Goal: Task Accomplishment & Management: Use online tool/utility

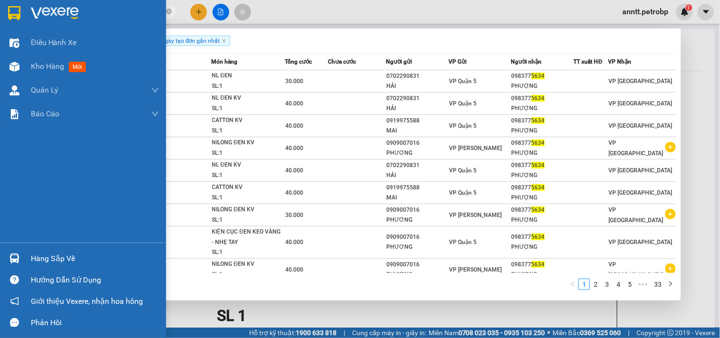
click at [9, 15] on img at bounding box center [14, 13] width 12 height 14
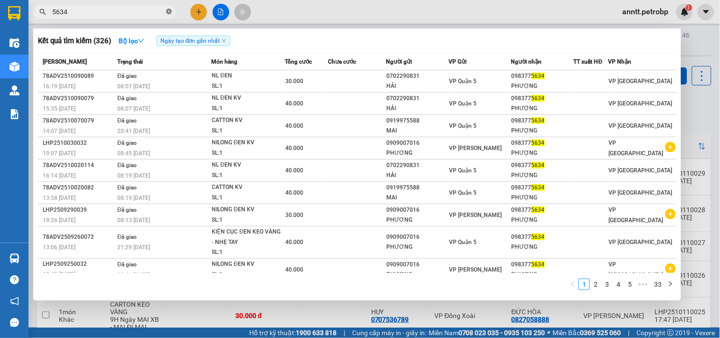
click at [168, 10] on icon "close-circle" at bounding box center [169, 12] width 6 height 6
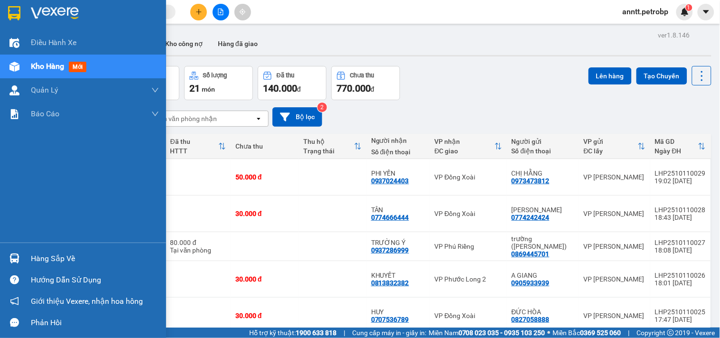
click at [14, 11] on img at bounding box center [14, 13] width 12 height 14
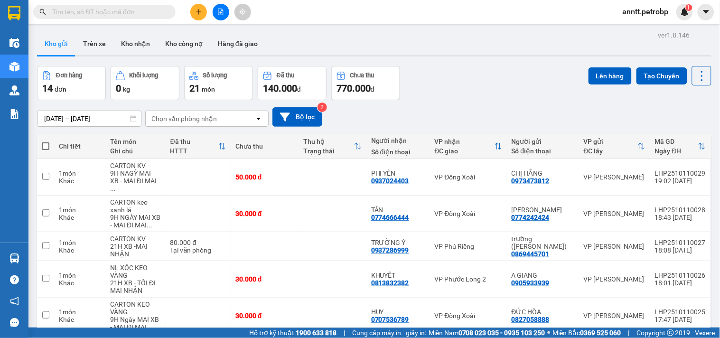
click at [46, 143] on span at bounding box center [46, 146] width 8 height 8
click at [46, 141] on input "checkbox" at bounding box center [46, 141] width 0 height 0
checkbox input "true"
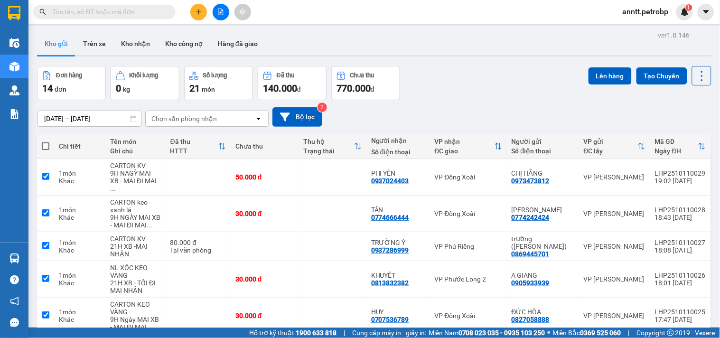
checkbox input "true"
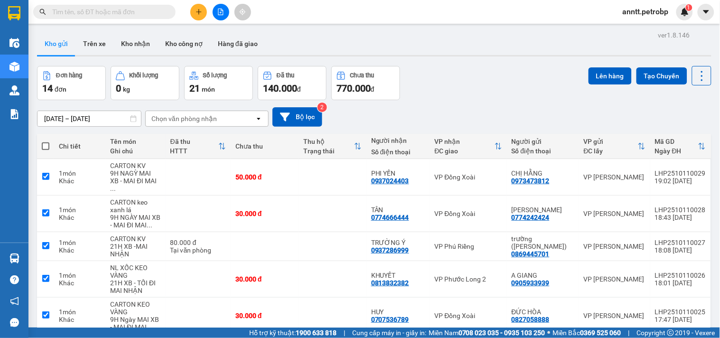
checkbox input "true"
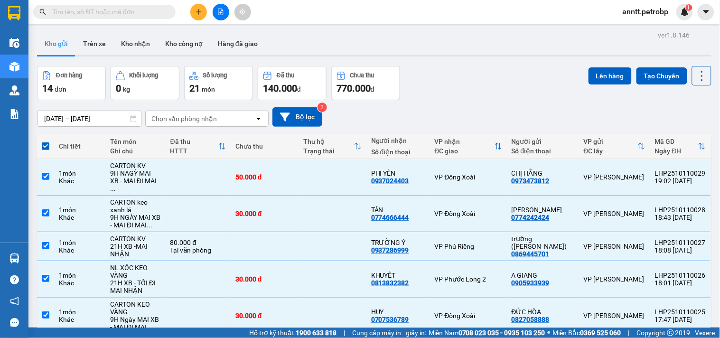
click at [111, 16] on input "text" at bounding box center [108, 12] width 112 height 10
click at [605, 83] on button "Lên hàng" at bounding box center [609, 75] width 43 height 17
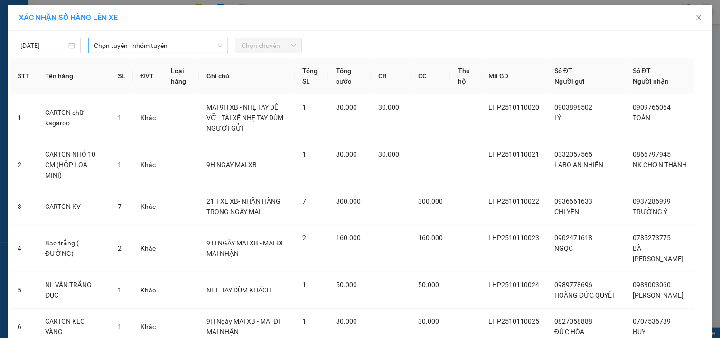
click at [124, 47] on span "Chọn tuyến - nhóm tuyến" at bounding box center [158, 45] width 129 height 14
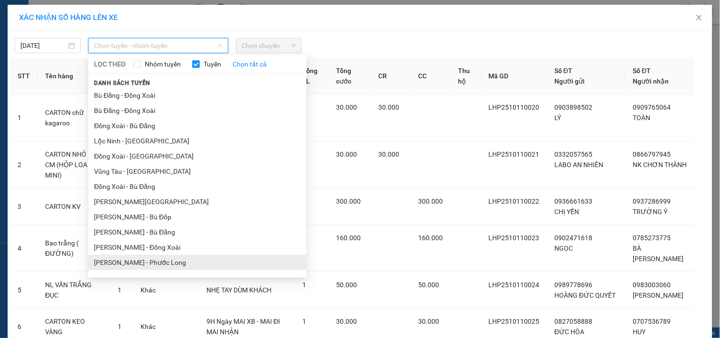
click at [181, 264] on li "Hồ Chí Minh - Phước Long" at bounding box center [197, 262] width 218 height 15
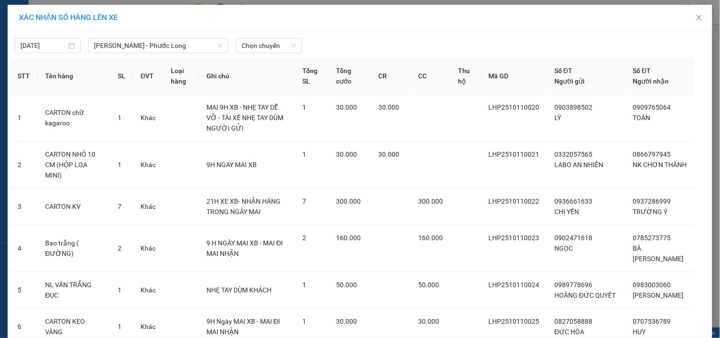
click at [255, 36] on div "11/10/2025 Hồ Chí Minh - Phước Long LỌC THEO Nhóm tuyến Tuyến Chọn tất cả Danh…" at bounding box center [360, 43] width 700 height 20
click at [266, 46] on span "Chọn chuyến" at bounding box center [269, 45] width 55 height 14
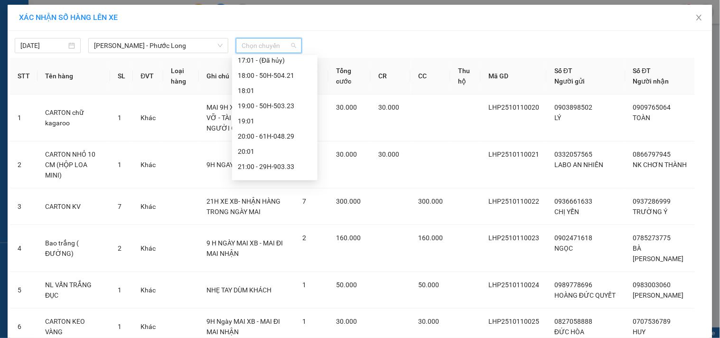
scroll to position [532, 0]
click at [274, 140] on div "21:05 - 50H-074.37" at bounding box center [275, 140] width 74 height 10
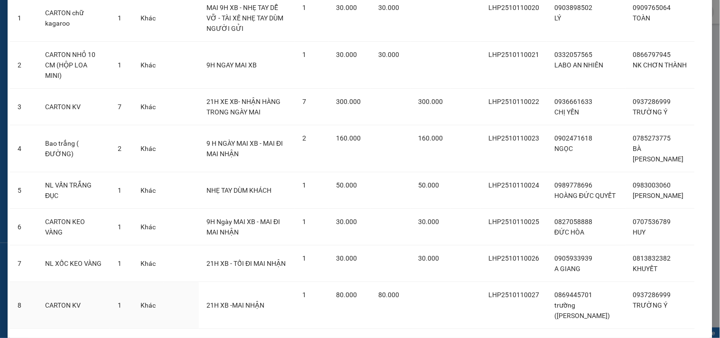
scroll to position [239, 0]
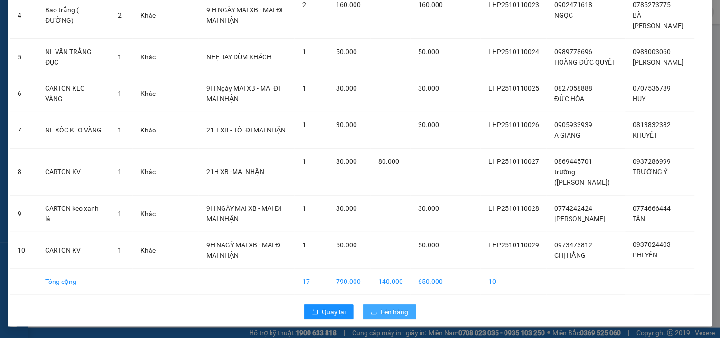
click at [400, 311] on span "Lên hàng" at bounding box center [395, 312] width 28 height 10
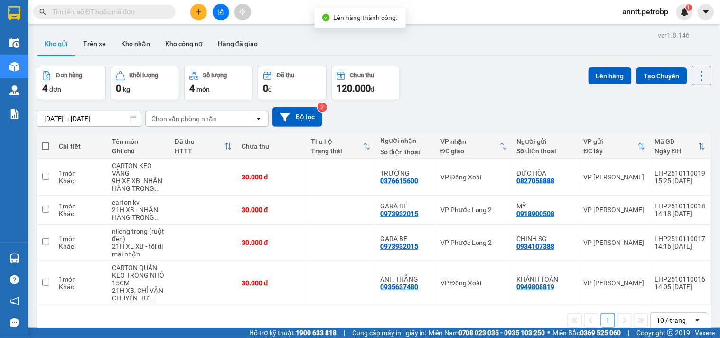
click at [41, 143] on th at bounding box center [45, 146] width 17 height 25
click at [47, 146] on span at bounding box center [46, 146] width 8 height 8
click at [46, 141] on input "checkbox" at bounding box center [46, 141] width 0 height 0
checkbox input "true"
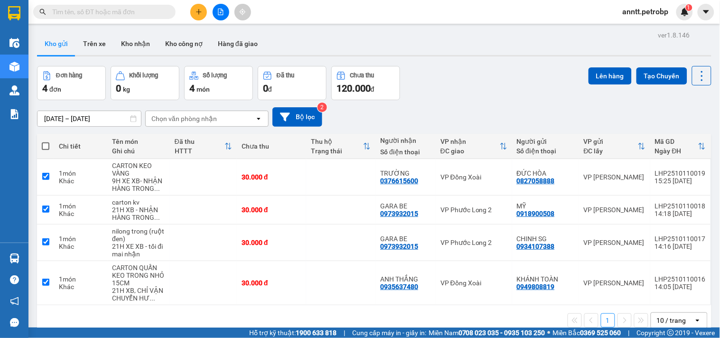
checkbox input "true"
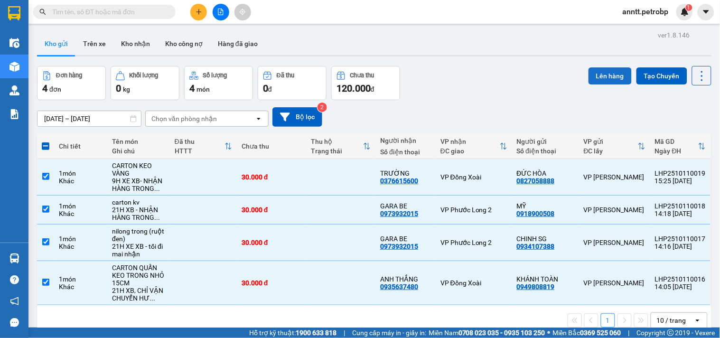
click at [597, 74] on button "Lên hàng" at bounding box center [609, 75] width 43 height 17
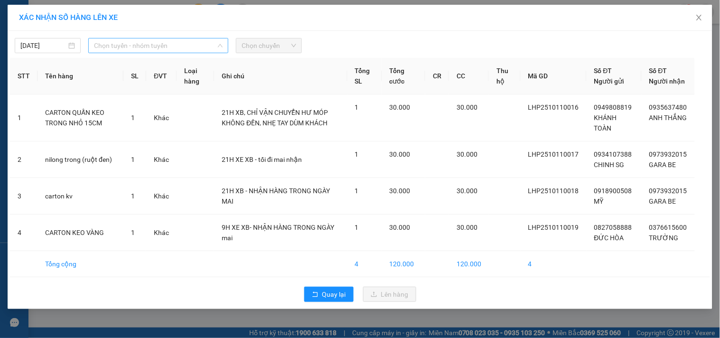
click at [183, 47] on span "Chọn tuyến - nhóm tuyến" at bounding box center [158, 45] width 129 height 14
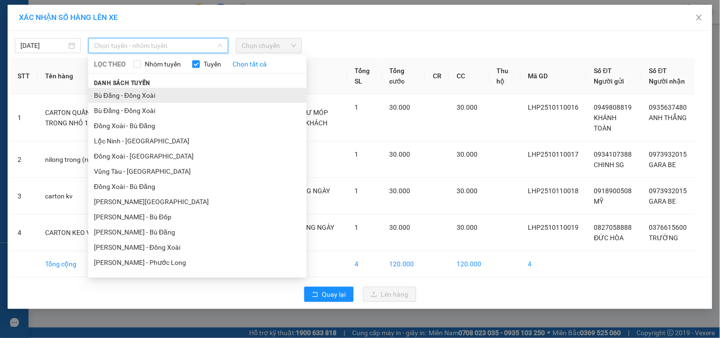
scroll to position [117, 0]
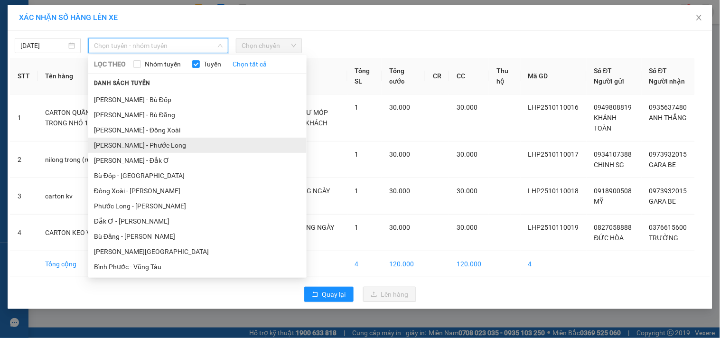
click at [202, 143] on li "Hồ Chí Minh - Phước Long" at bounding box center [197, 145] width 218 height 15
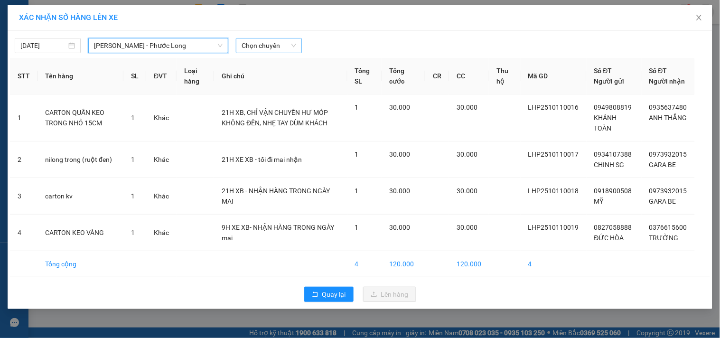
click at [262, 47] on span "Chọn chuyến" at bounding box center [269, 45] width 55 height 14
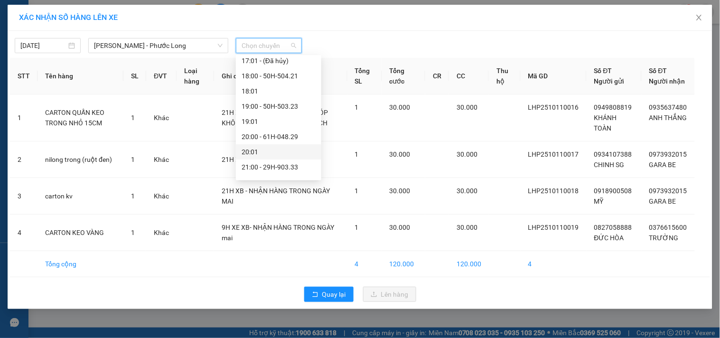
scroll to position [532, 0]
click at [276, 138] on div "21:05 - 50H-074.37" at bounding box center [279, 140] width 74 height 10
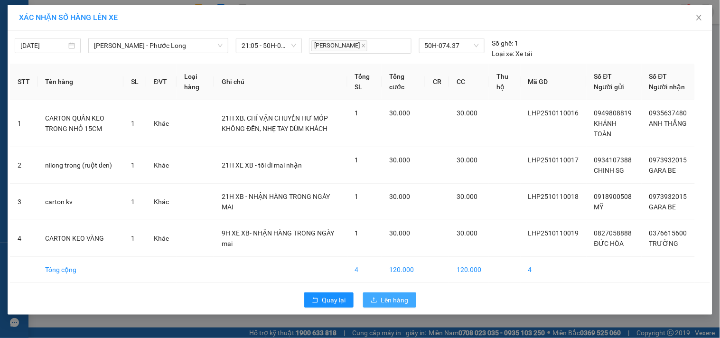
click at [401, 297] on span "Lên hàng" at bounding box center [395, 300] width 28 height 10
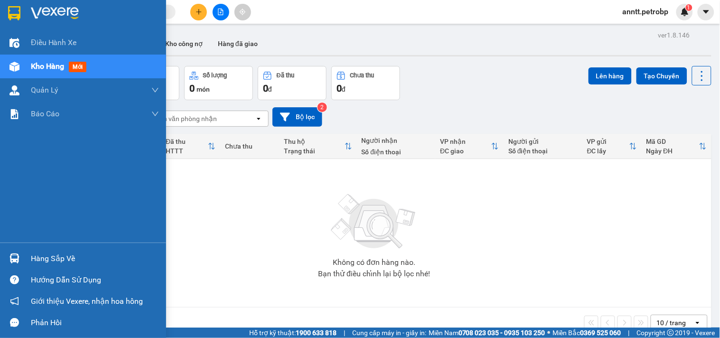
click at [8, 8] on img at bounding box center [14, 13] width 12 height 14
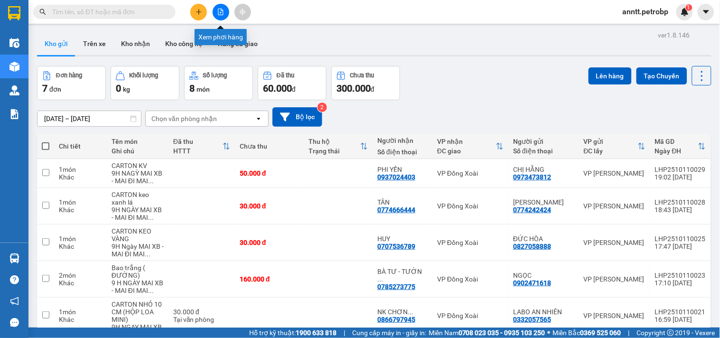
click at [220, 9] on icon "file-add" at bounding box center [220, 12] width 7 height 7
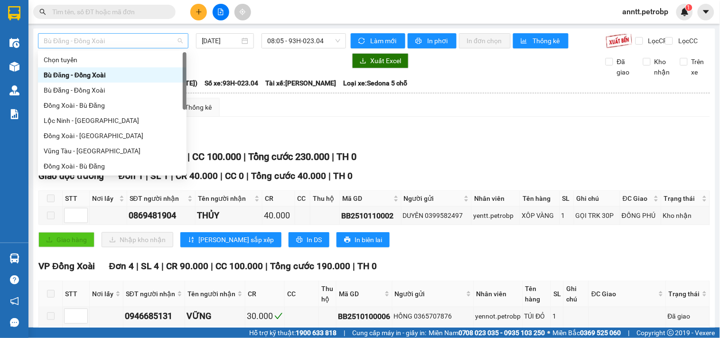
click at [152, 45] on span "Bù Đăng - Đồng Xoài" at bounding box center [113, 41] width 139 height 14
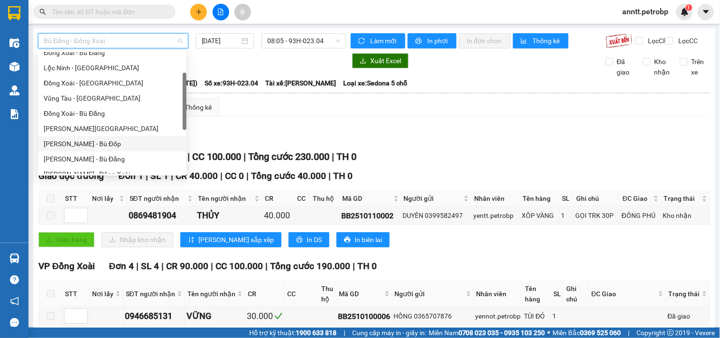
scroll to position [158, 0]
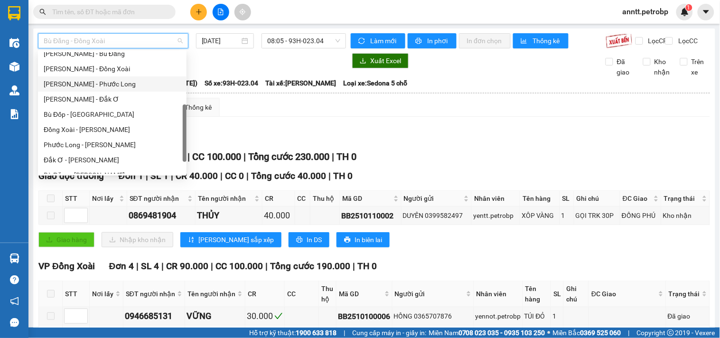
click at [98, 84] on div "[PERSON_NAME] - Phước Long" at bounding box center [112, 84] width 137 height 10
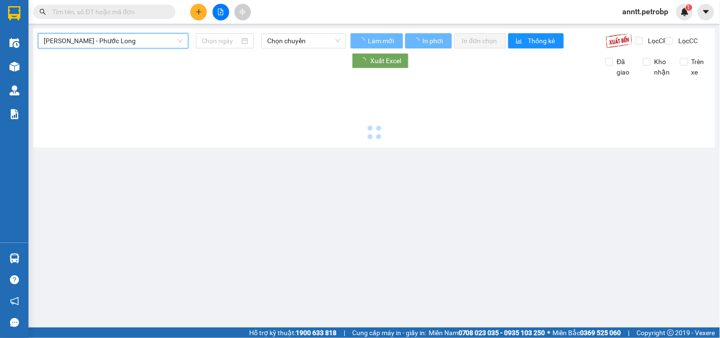
type input "[DATE]"
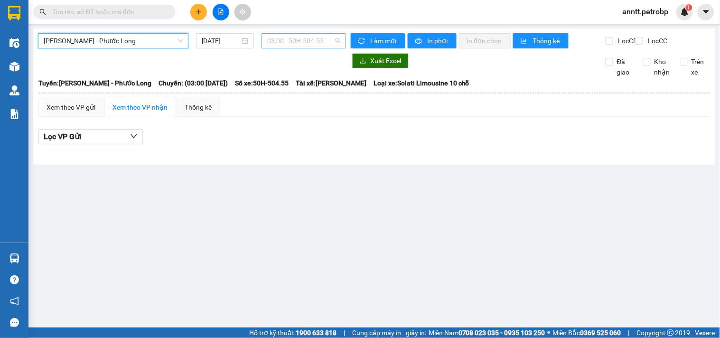
click at [306, 37] on span "03:00 - 50H-504.55" at bounding box center [303, 41] width 73 height 14
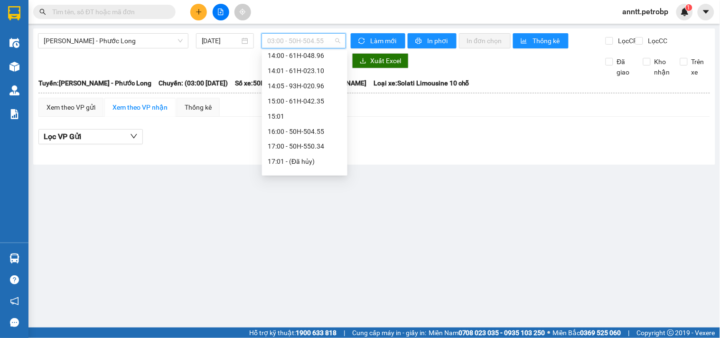
scroll to position [527, 0]
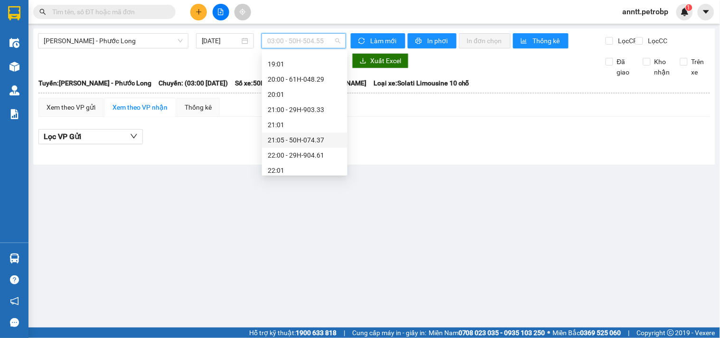
click at [313, 134] on div "21:05 - 50H-074.37" at bounding box center [304, 139] width 85 height 15
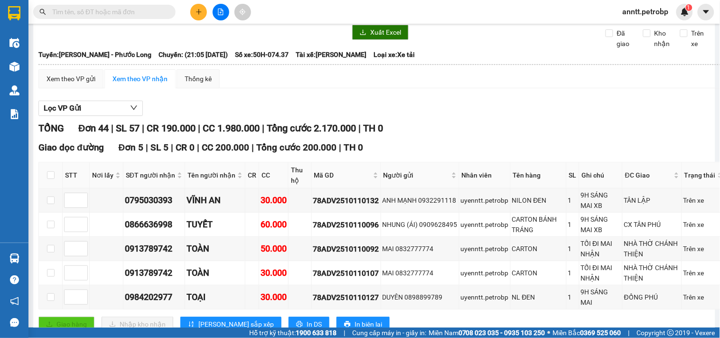
scroll to position [134, 0]
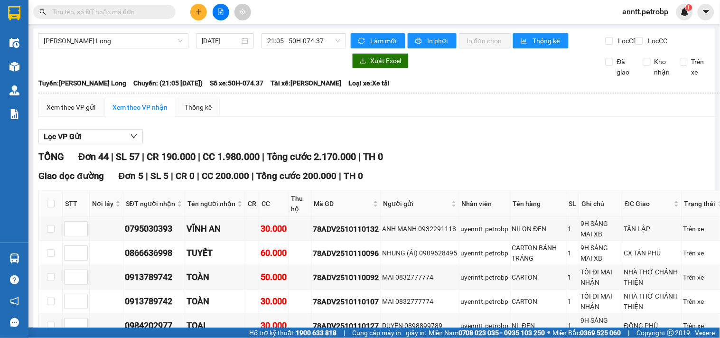
scroll to position [105, 0]
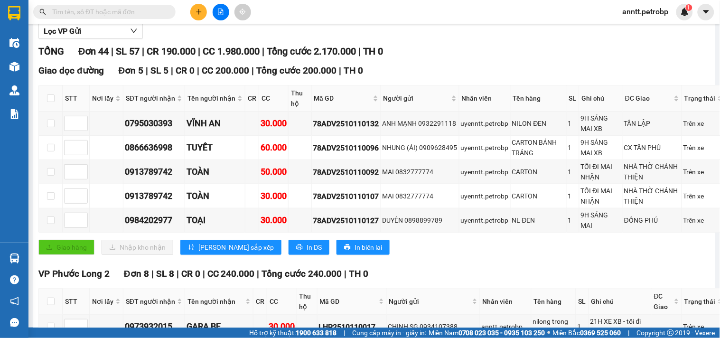
click at [115, 15] on input "text" at bounding box center [108, 12] width 112 height 10
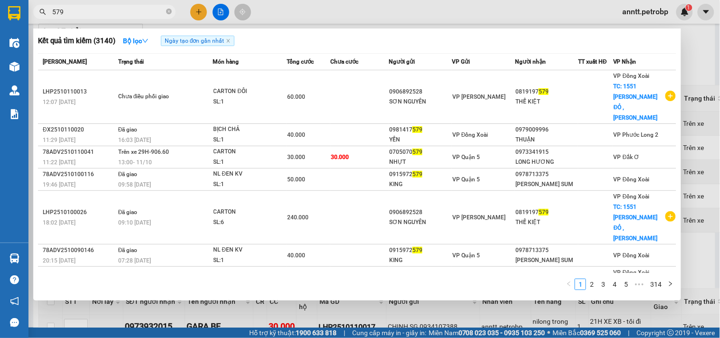
type input "579"
click at [210, 44] on span "Ngày tạo đơn gần nhất" at bounding box center [198, 41] width 74 height 10
click at [231, 41] on icon "close" at bounding box center [228, 40] width 5 height 5
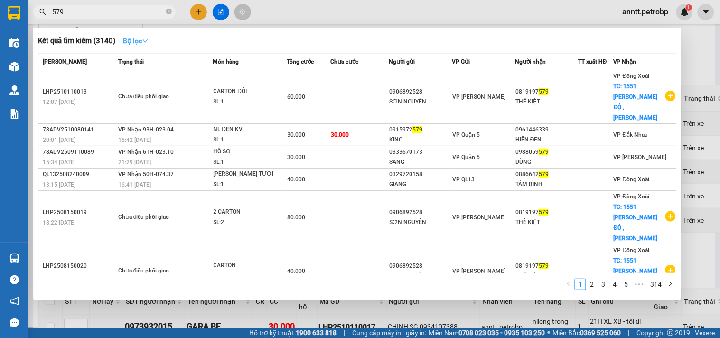
click at [149, 39] on icon "down" at bounding box center [145, 40] width 7 height 7
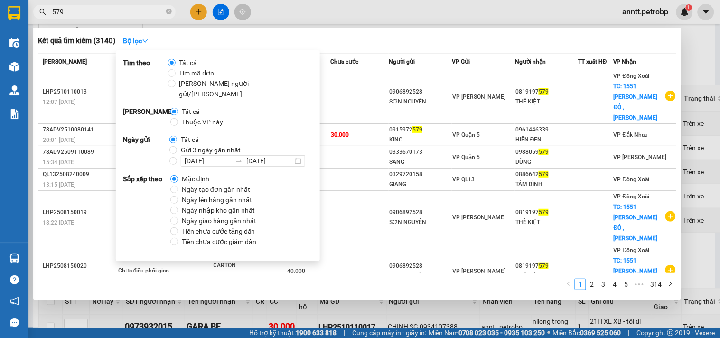
click at [239, 184] on span "Ngày tạo đơn gần nhất" at bounding box center [216, 189] width 76 height 10
click at [178, 186] on input "Ngày tạo đơn gần nhất" at bounding box center [174, 190] width 8 height 8
radio input "true"
radio input "false"
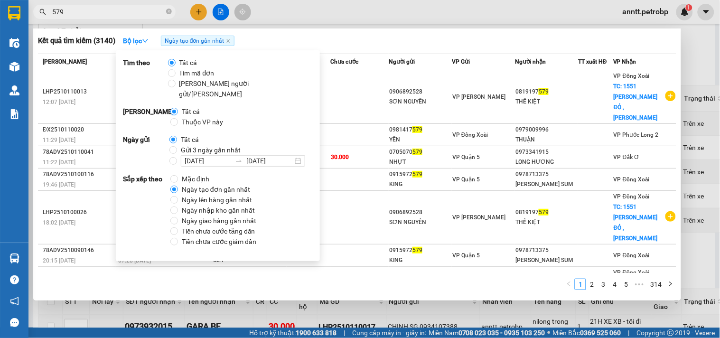
click at [452, 40] on div "Kết quả tìm kiếm ( 3140 ) Bộ lọc Ngày tạo đơn gần nhất" at bounding box center [357, 40] width 638 height 15
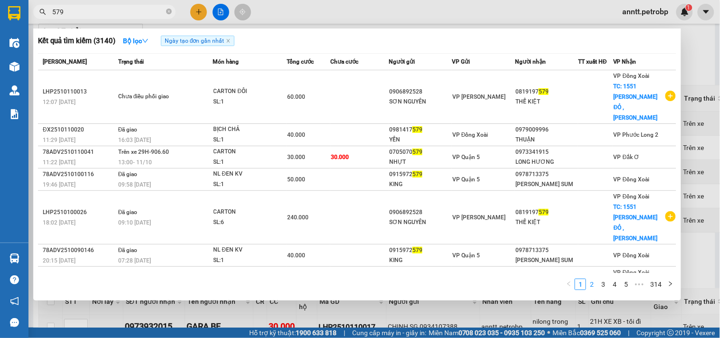
click at [594, 281] on link "2" at bounding box center [592, 284] width 10 height 10
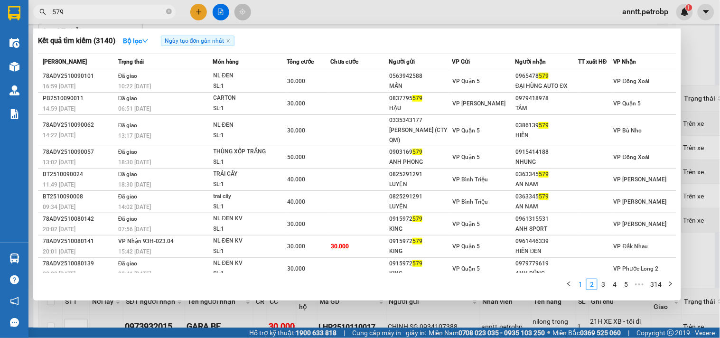
click at [580, 285] on link "1" at bounding box center [580, 284] width 10 height 10
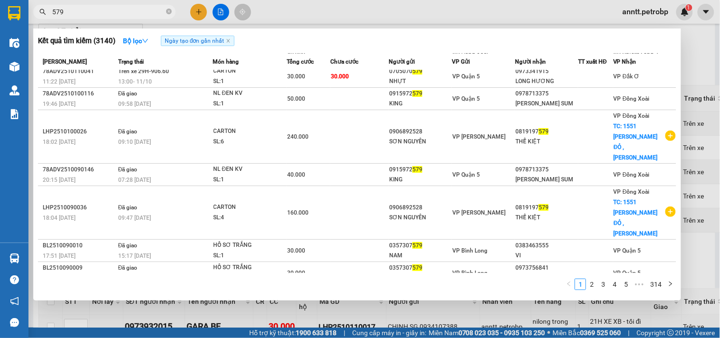
scroll to position [84, 0]
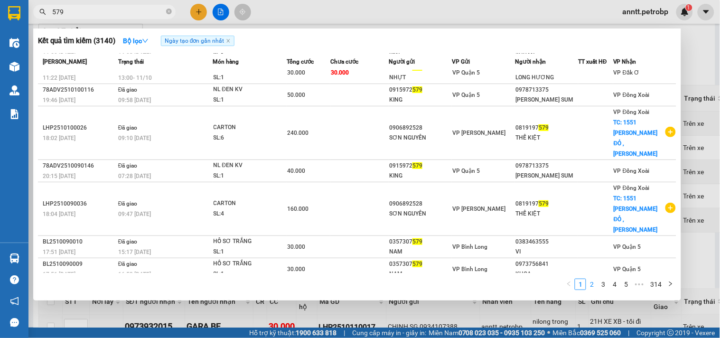
click at [591, 288] on link "2" at bounding box center [592, 284] width 10 height 10
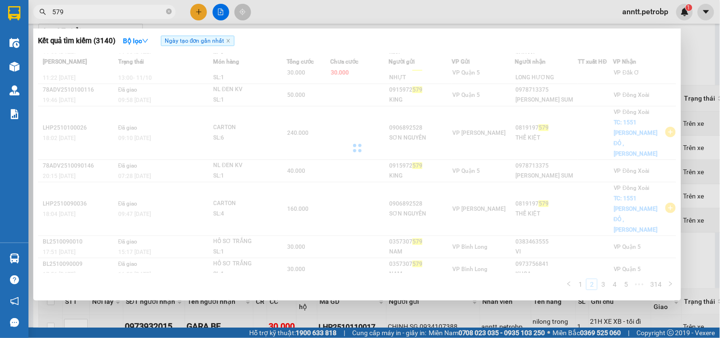
scroll to position [21, 0]
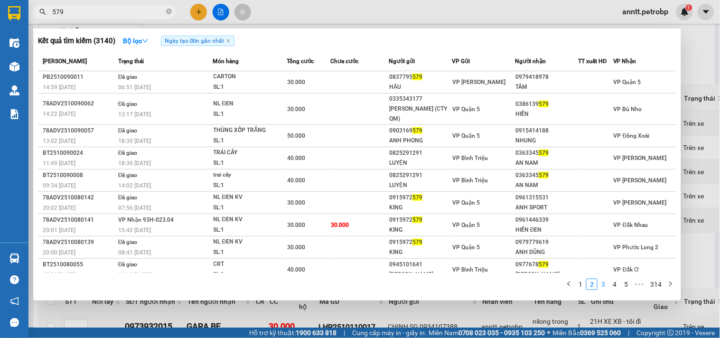
click at [605, 286] on link "3" at bounding box center [603, 284] width 10 height 10
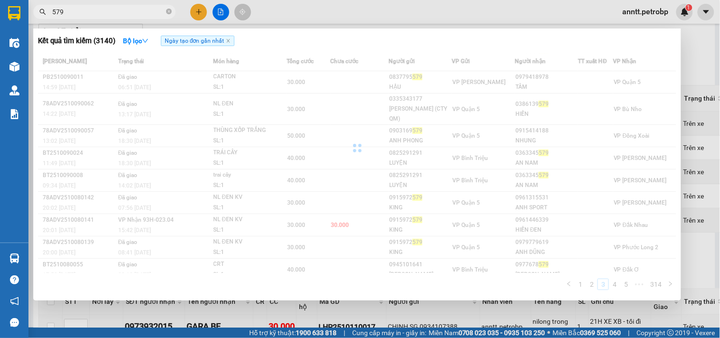
scroll to position [84, 0]
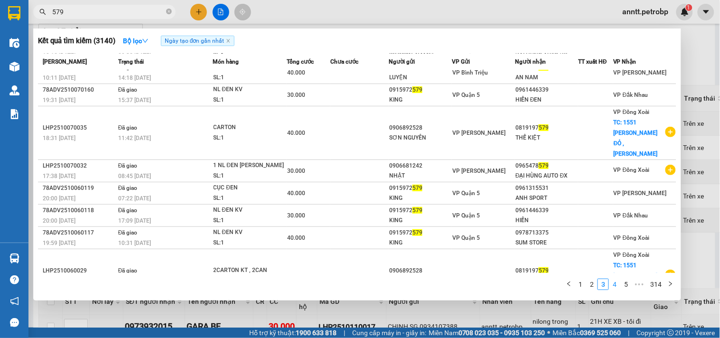
click at [617, 283] on link "4" at bounding box center [614, 284] width 10 height 10
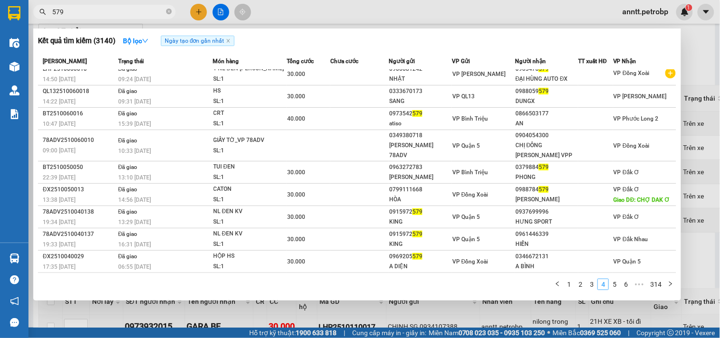
scroll to position [21, 0]
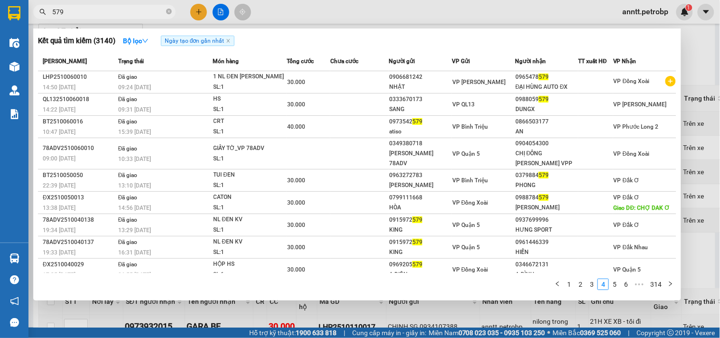
drag, startPoint x: 144, startPoint y: 17, endPoint x: 128, endPoint y: 16, distance: 16.1
click at [128, 16] on input "579" at bounding box center [108, 12] width 112 height 10
drag, startPoint x: 128, startPoint y: 16, endPoint x: 35, endPoint y: -12, distance: 97.1
click at [35, 0] on html "Kết quả tìm kiếm ( 3140 ) Bộ lọc Ngày tạo đơn gần nhất Mã ĐH Trạng thái Món hàn…" at bounding box center [360, 169] width 720 height 338
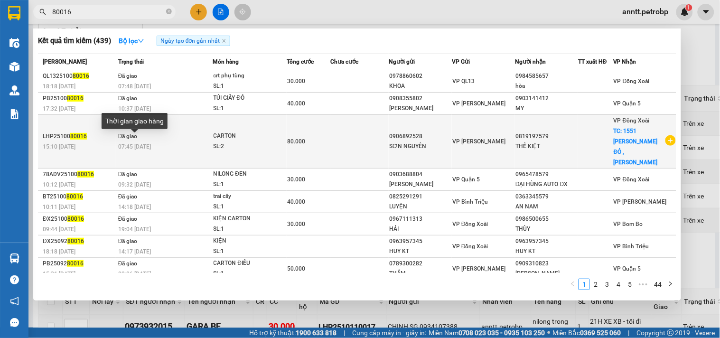
type input "80016"
click at [127, 143] on span "07:45 - 09/10" at bounding box center [134, 146] width 33 height 7
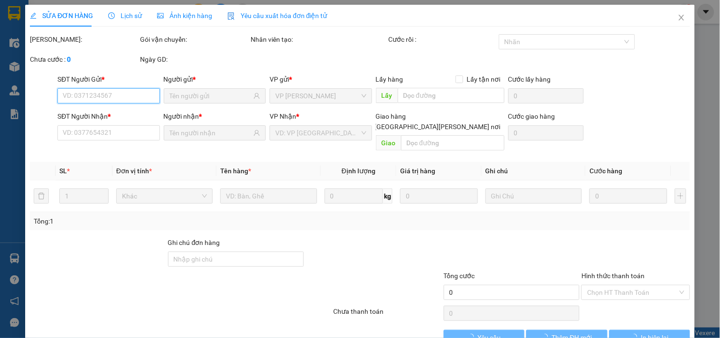
type input "0906892528"
type input "0819197579"
checkbox input "true"
type input "1551 PHÚ RIỀNG ĐỎ ,TÂN PHÚ"
type input "80.000"
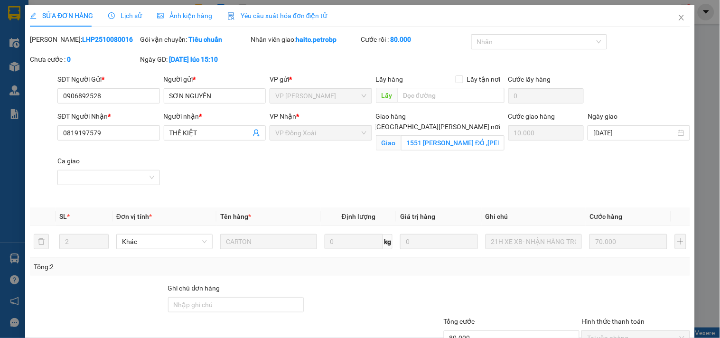
click at [131, 15] on span "Lịch sử" at bounding box center [125, 16] width 34 height 8
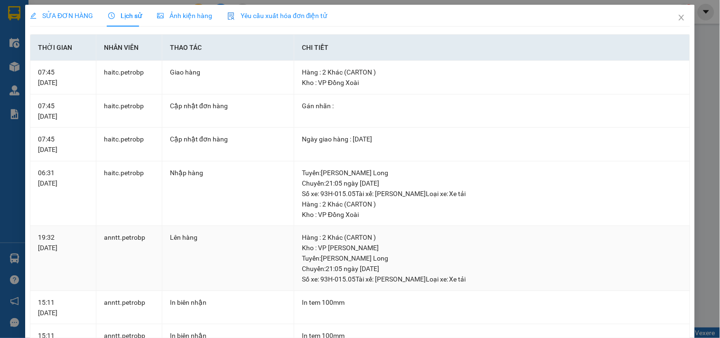
scroll to position [105, 0]
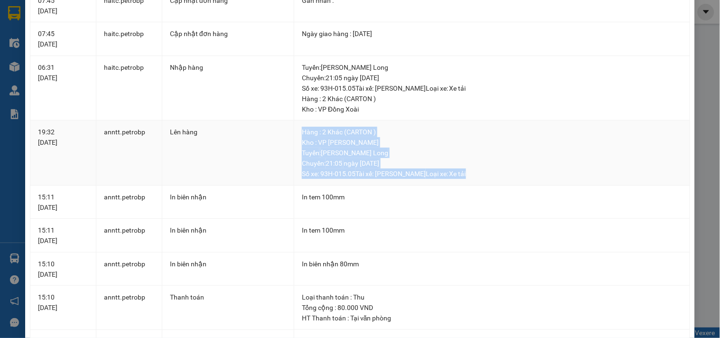
drag, startPoint x: 295, startPoint y: 131, endPoint x: 477, endPoint y: 173, distance: 187.0
click at [477, 173] on td "Hàng : 2 Khác (CARTON ) Kho : VP Lê Hồng Phong Tuyến : Hồ Chí Minh - Phước Lon…" at bounding box center [492, 153] width 396 height 65
copy div "Hàng : 2 Khác (CARTON ) Kho : VP Lê Hồng Phong Tuyến : Hồ Chí Minh - Phước Lon…"
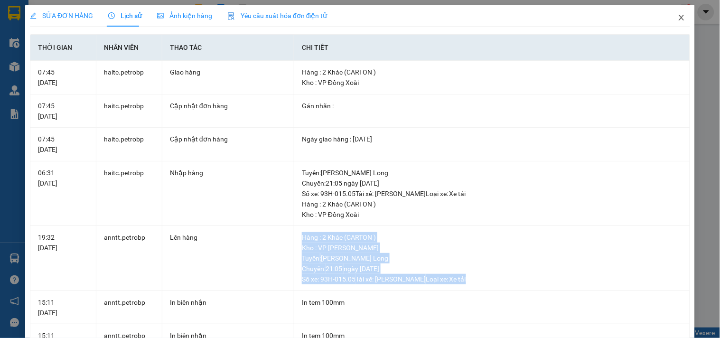
click at [678, 17] on icon "close" at bounding box center [682, 18] width 8 height 8
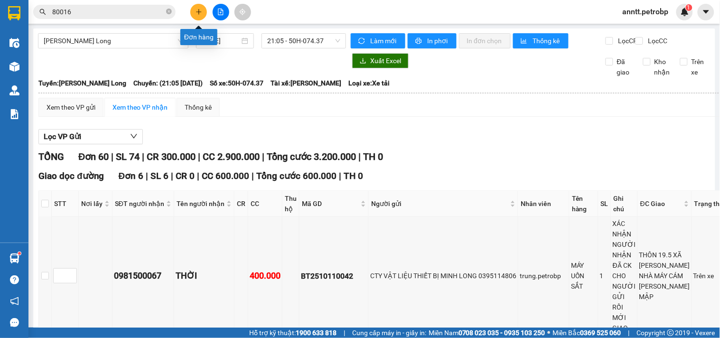
click at [198, 15] on button at bounding box center [198, 12] width 17 height 17
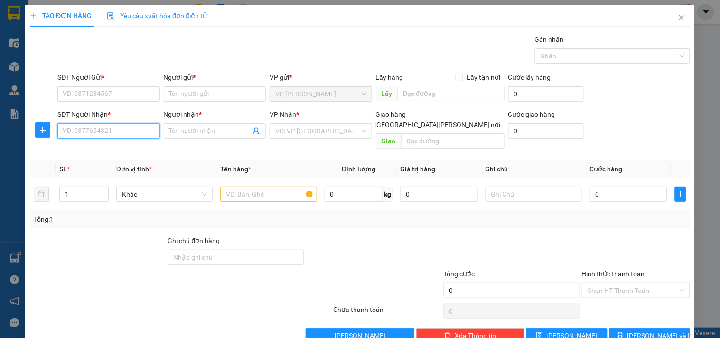
click at [85, 134] on input "SĐT Người Nhận *" at bounding box center [108, 130] width 102 height 15
click at [84, 147] on div "0898893833 - LIÊN" at bounding box center [108, 150] width 90 height 10
type input "0898893833"
type input "LIÊN"
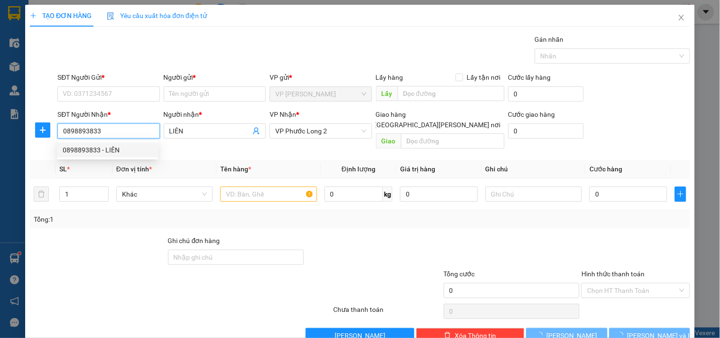
type input "30.000"
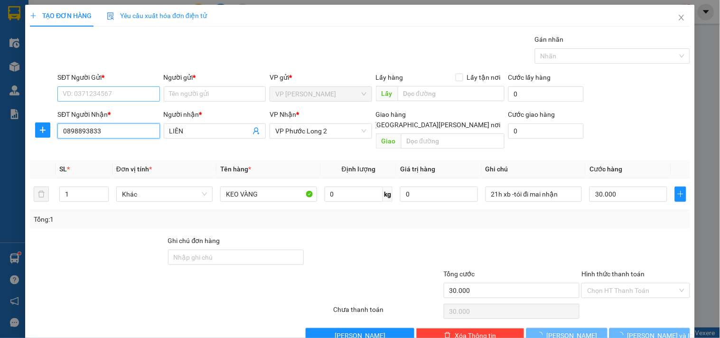
type input "0898893833"
click at [96, 93] on input "SĐT Người Gửi *" at bounding box center [108, 93] width 102 height 15
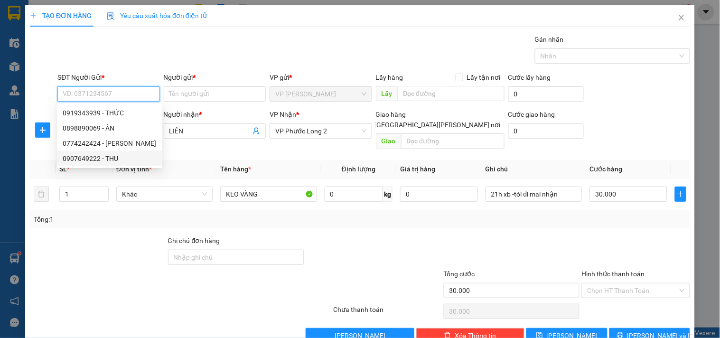
click at [103, 161] on div "0907649222 - THU" at bounding box center [109, 158] width 93 height 10
type input "0907649222"
type input "THU"
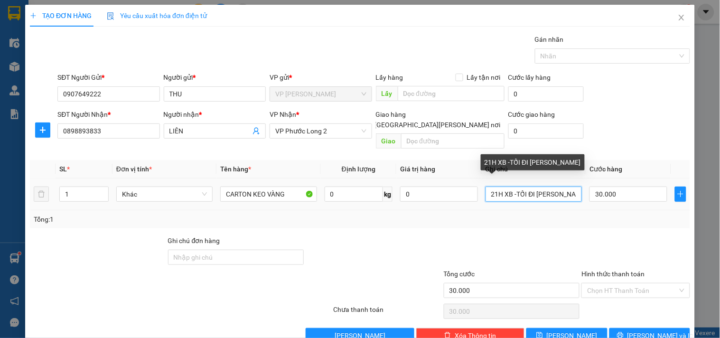
click at [512, 187] on input "21H XB -TỐI ĐI MAI NHẬN" at bounding box center [533, 194] width 96 height 15
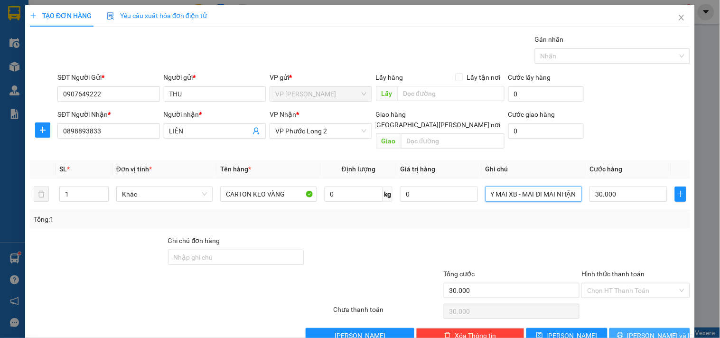
type input "9H NGÀY MAI XB - MAI ĐI MAI NHẬN"
click at [636, 330] on span "Lưu và In" at bounding box center [660, 335] width 66 height 10
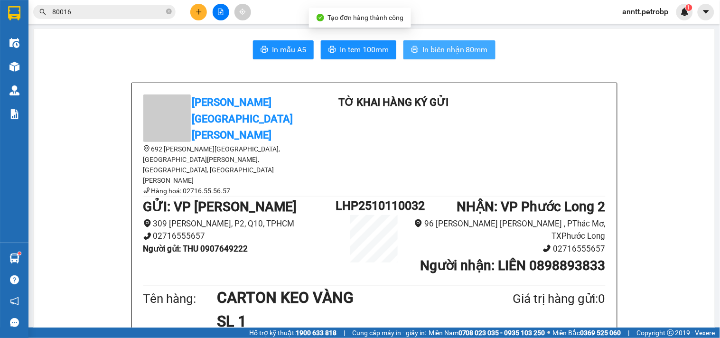
click at [455, 52] on span "In biên nhận 80mm" at bounding box center [454, 50] width 65 height 12
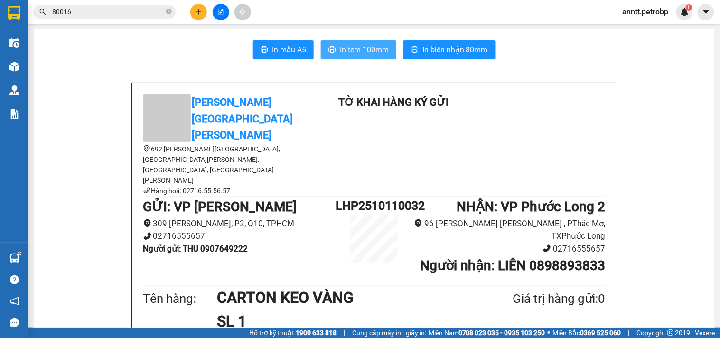
click at [367, 48] on span "In tem 100mm" at bounding box center [364, 50] width 49 height 12
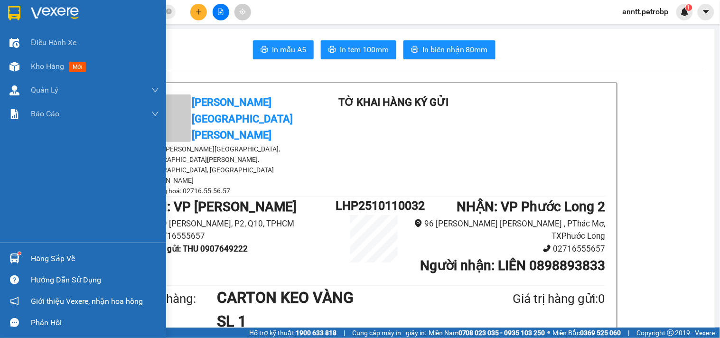
click at [16, 12] on img at bounding box center [14, 13] width 12 height 14
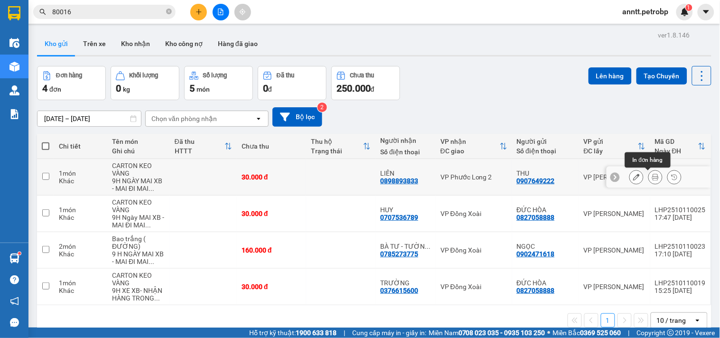
click at [652, 177] on icon at bounding box center [655, 177] width 7 height 7
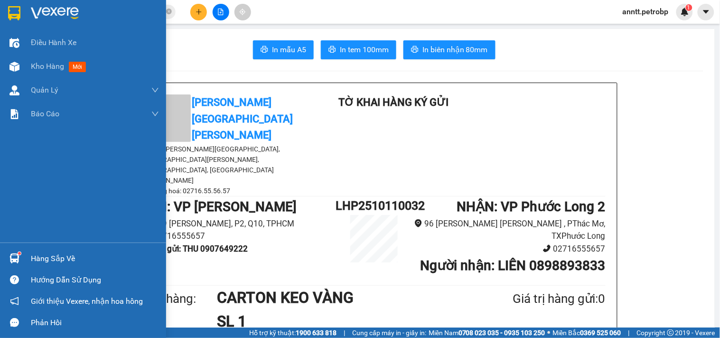
click at [10, 13] on img at bounding box center [14, 13] width 12 height 14
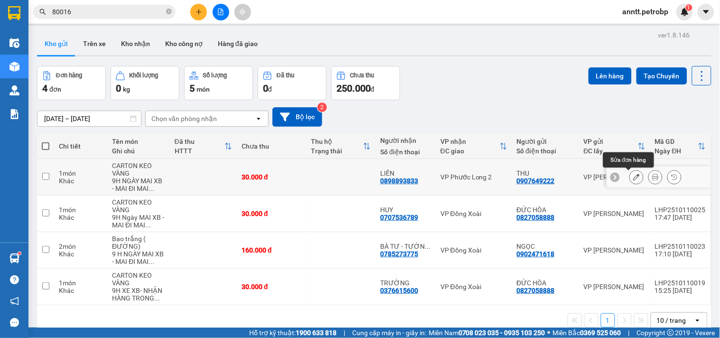
click at [630, 182] on button at bounding box center [636, 177] width 13 height 17
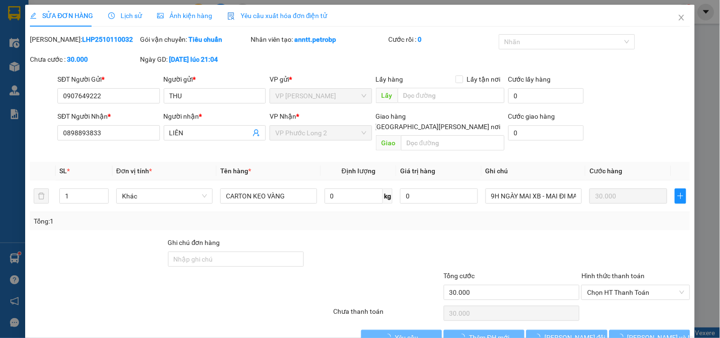
type input "0907649222"
type input "0898893833"
type input "30.000"
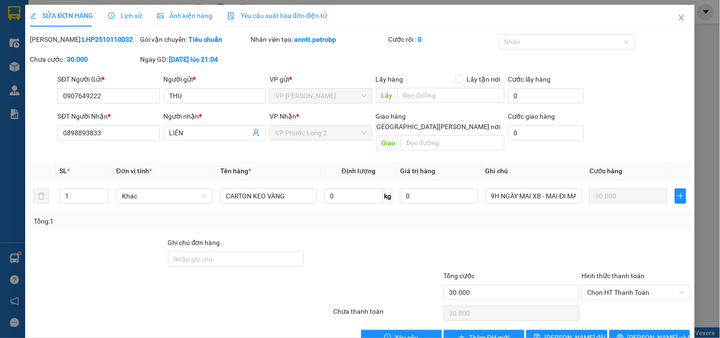
click at [184, 18] on span "Ảnh kiện hàng" at bounding box center [184, 16] width 55 height 8
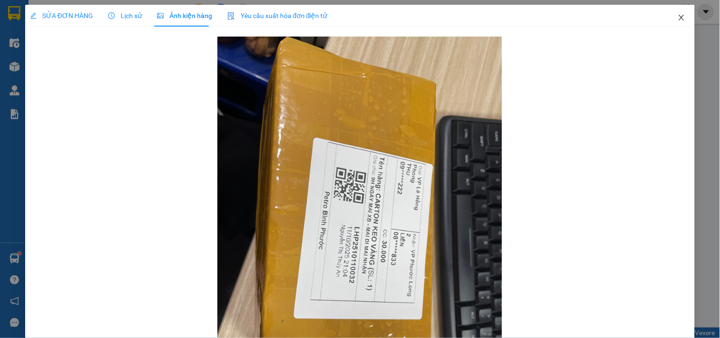
click at [668, 18] on span "Close" at bounding box center [681, 18] width 27 height 27
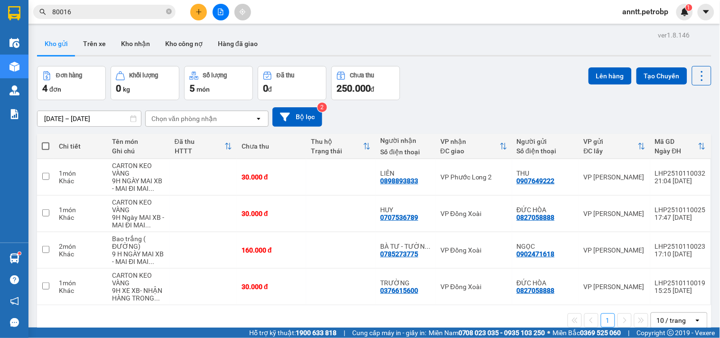
drag, startPoint x: 166, startPoint y: 15, endPoint x: 123, endPoint y: 11, distance: 42.8
click at [164, 15] on span "80016" at bounding box center [104, 12] width 142 height 14
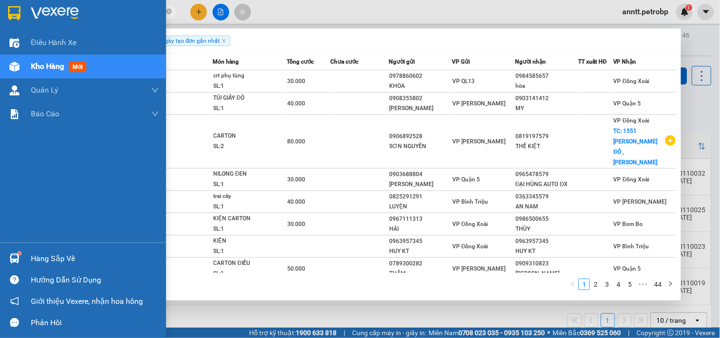
click at [11, 7] on img at bounding box center [14, 13] width 12 height 14
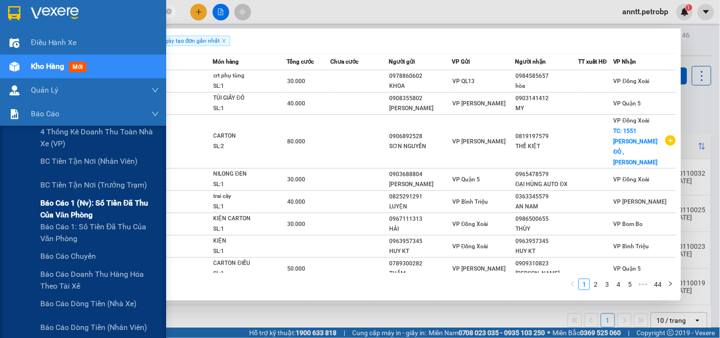
click at [66, 203] on span "Báo cáo 1 (nv): Số tiền đã thu của văn phòng" at bounding box center [99, 209] width 119 height 24
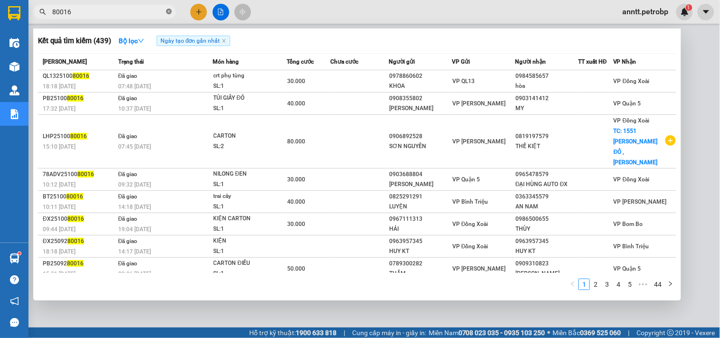
click at [169, 11] on icon "close-circle" at bounding box center [169, 12] width 6 height 6
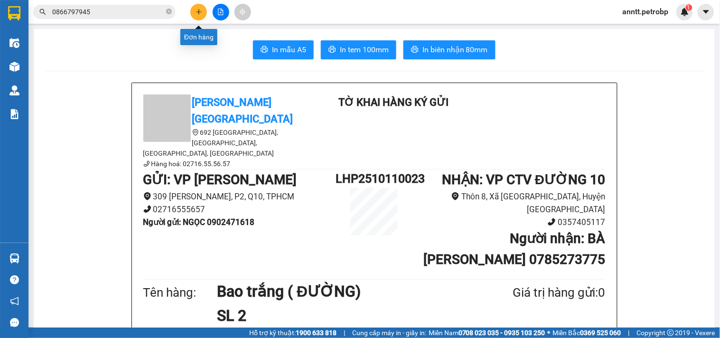
click at [196, 15] on icon "plus" at bounding box center [199, 12] width 7 height 7
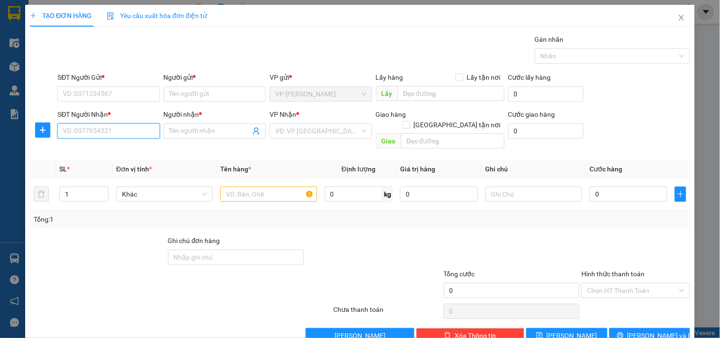
drag, startPoint x: 93, startPoint y: 134, endPoint x: 105, endPoint y: 129, distance: 13.6
click at [105, 129] on input "SĐT Người Nhận *" at bounding box center [108, 130] width 102 height 15
click at [101, 149] on div "0898893833 - LIÊN" at bounding box center [108, 150] width 90 height 10
type input "0898893833"
type input "LIÊN"
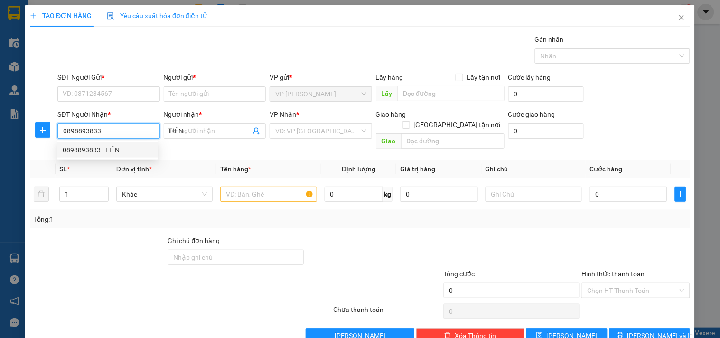
type input "30.000"
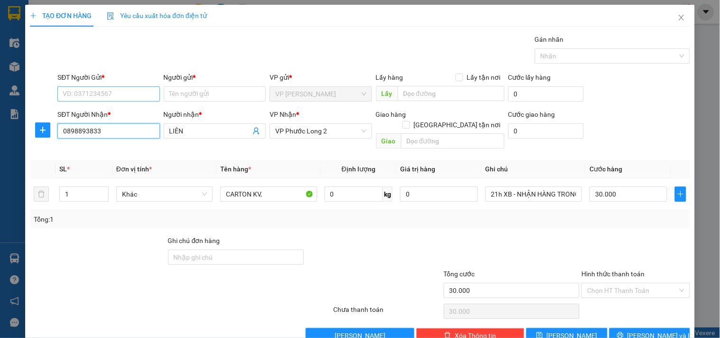
type input "0898893833"
click at [108, 94] on input "SĐT Người Gửi *" at bounding box center [108, 93] width 102 height 15
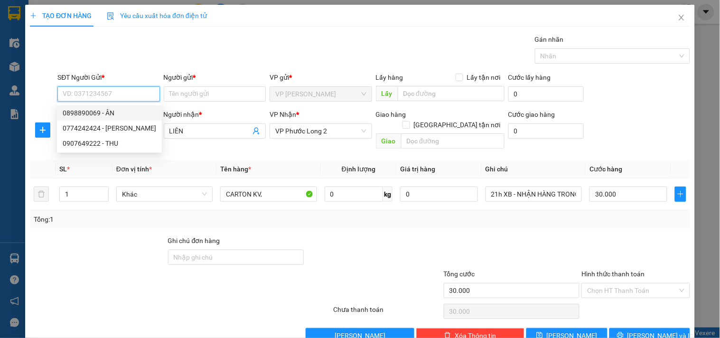
drag, startPoint x: 121, startPoint y: 97, endPoint x: 120, endPoint y: 87, distance: 9.6
click at [121, 91] on input "SĐT Người Gửi *" at bounding box center [108, 93] width 102 height 15
click at [107, 92] on input "3939" at bounding box center [108, 93] width 102 height 15
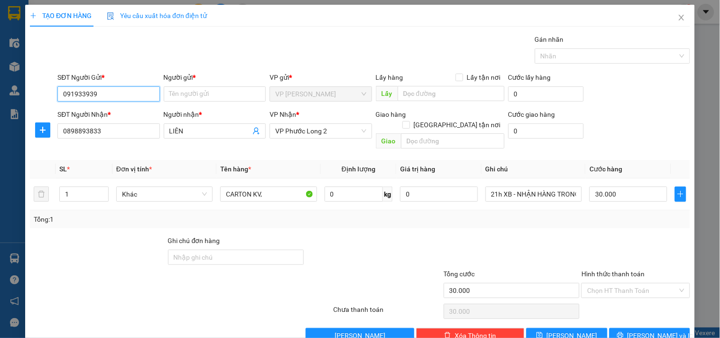
type input "0919343939"
click at [108, 108] on div "0919343939 - THỨC" at bounding box center [108, 113] width 90 height 10
type input "THỨC"
type input "0919343939"
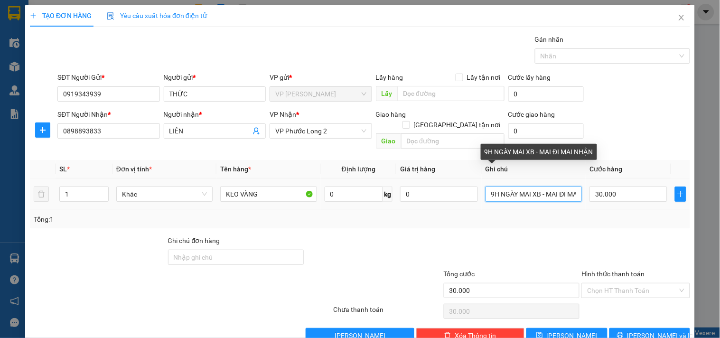
click at [515, 187] on input "9H NGÀY MAI XB - MAI ĐI MAI NHẬN" at bounding box center [533, 194] width 96 height 15
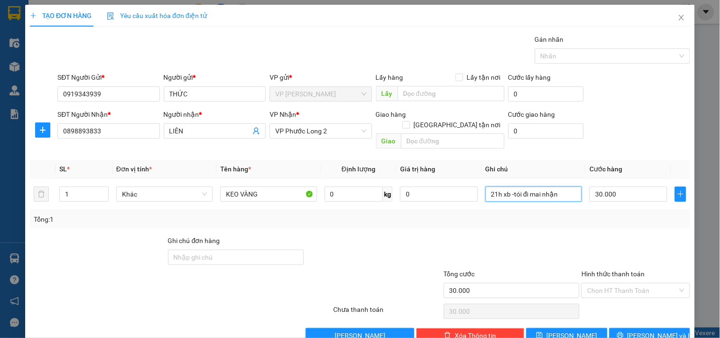
scroll to position [13, 0]
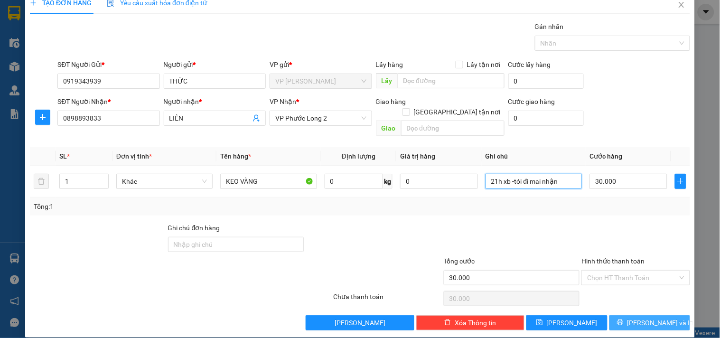
type input "21h xb -tói đi mai nhận"
click at [649, 317] on span "Lưu và In" at bounding box center [660, 322] width 66 height 10
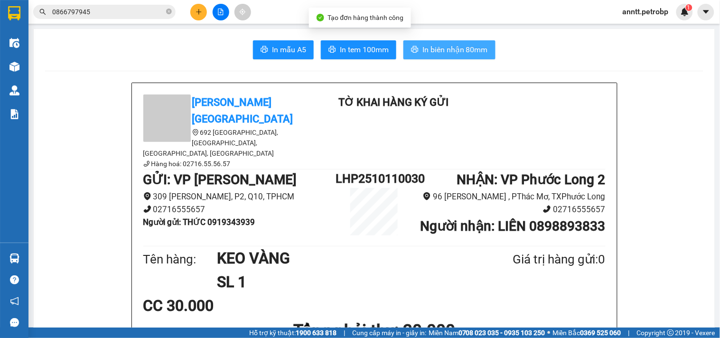
click at [430, 51] on span "In biên nhận 80mm" at bounding box center [454, 50] width 65 height 12
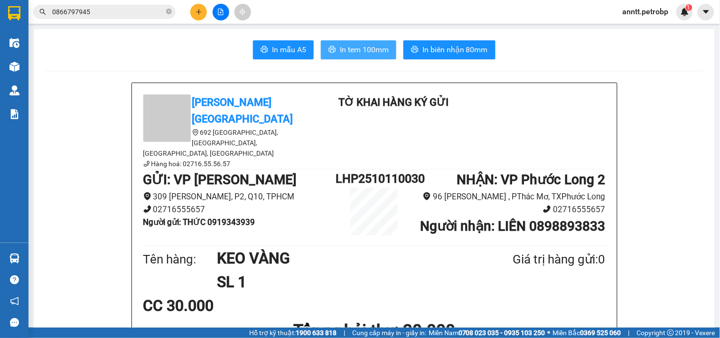
click at [356, 50] on span "In tem 100mm" at bounding box center [364, 50] width 49 height 12
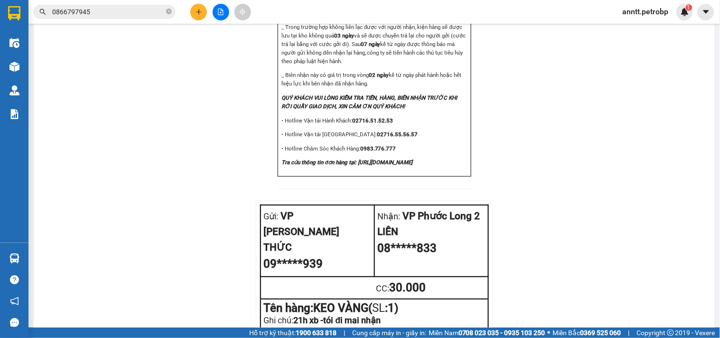
scroll to position [1123, 0]
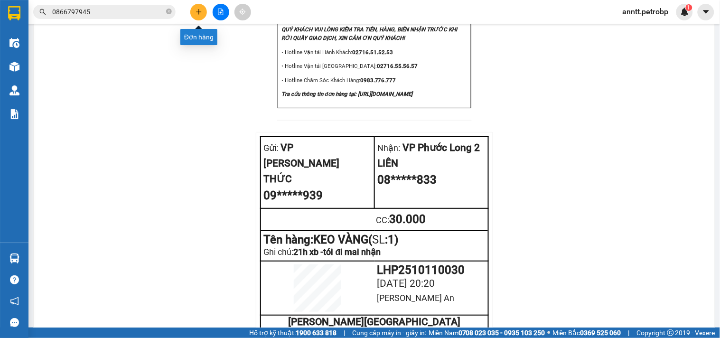
click at [199, 12] on icon "plus" at bounding box center [199, 12] width 7 height 7
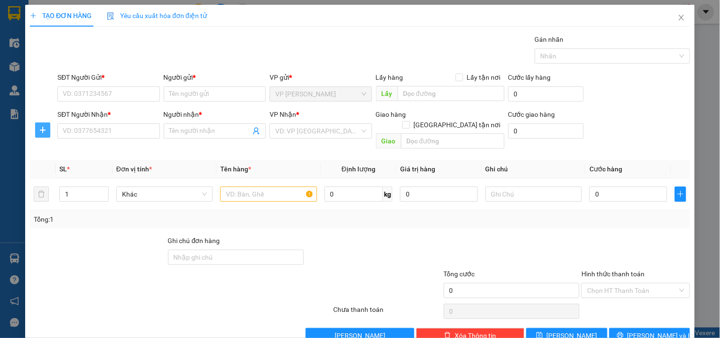
click at [40, 134] on button "button" at bounding box center [42, 129] width 15 height 15
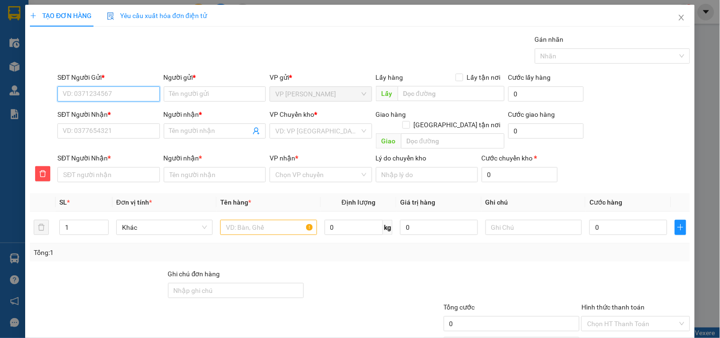
click at [73, 96] on input "SĐT Người Gửi *" at bounding box center [108, 93] width 102 height 15
type input "0972457090"
click at [115, 112] on div "0972457090 - ANH KHANG" at bounding box center [109, 113] width 93 height 10
type input "ANH KHANG"
type input "0974373756"
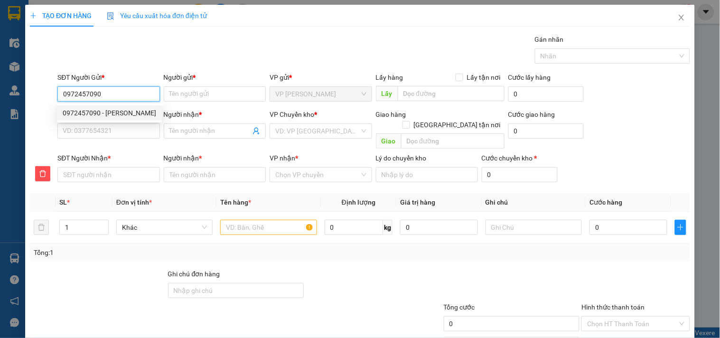
type input "HẢI DƯƠNG SPORT"
type input "0974373756"
type input "HẢI DƯƠNG SPORT"
type input "50.000"
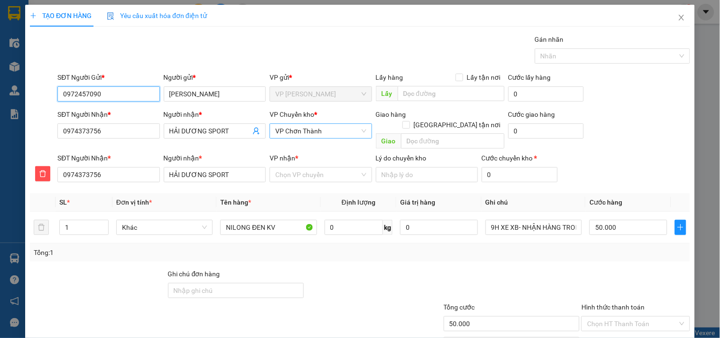
click at [330, 134] on span "VP Chơn Thành" at bounding box center [320, 131] width 91 height 14
type input "0972457090"
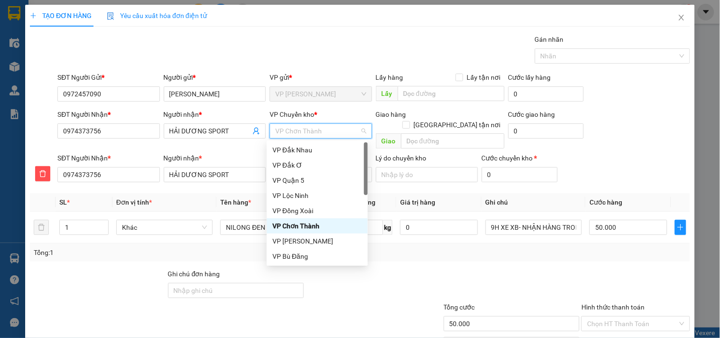
type input "x"
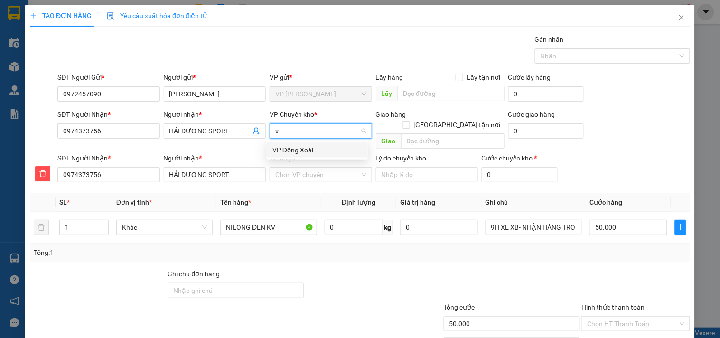
click at [297, 150] on div "VP Đồng Xoài" at bounding box center [317, 150] width 90 height 10
click at [288, 168] on input "VP nhận *" at bounding box center [317, 175] width 84 height 14
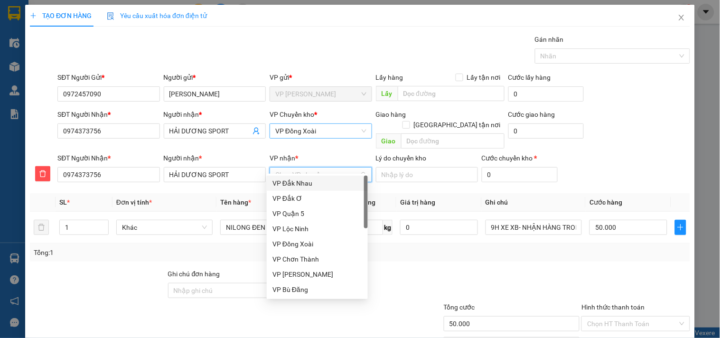
type input "c"
click at [304, 201] on div "VP Chơn Thành" at bounding box center [317, 198] width 90 height 10
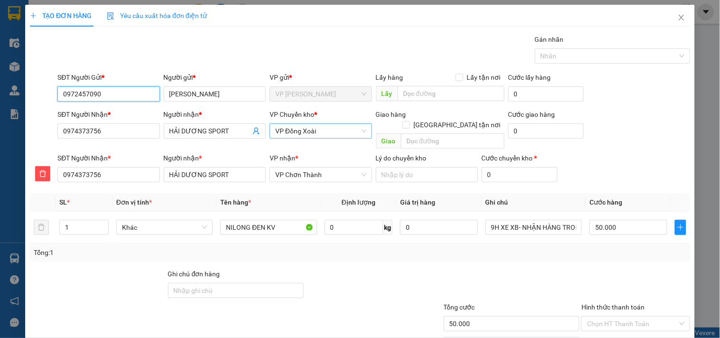
drag, startPoint x: 109, startPoint y: 95, endPoint x: 10, endPoint y: 107, distance: 99.4
click at [10, 107] on div "TẠO ĐƠN HÀNG Yêu cầu xuất hóa đơn điện tử Transit Pickup Surcharge Ids Transit …" at bounding box center [360, 169] width 720 height 338
type input "4"
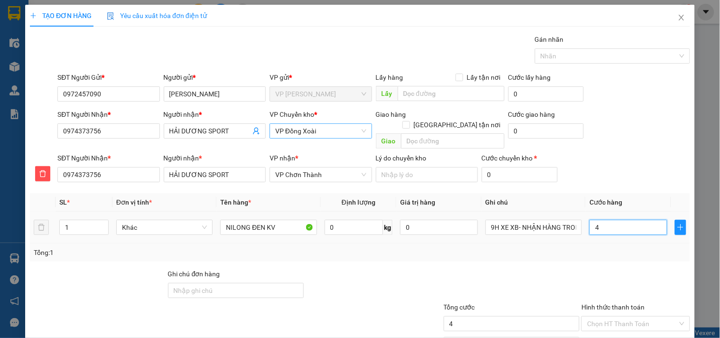
type input "40"
type input "40.000"
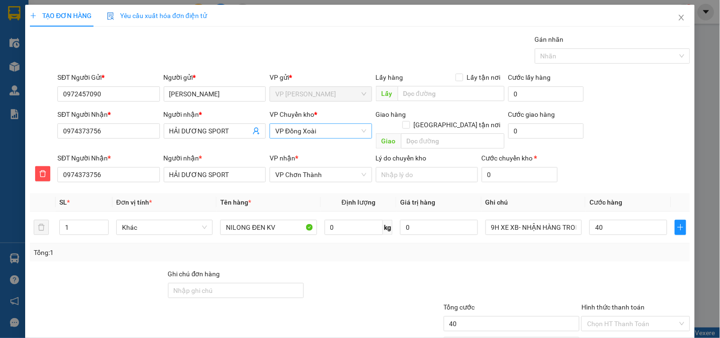
type input "40.000"
click at [394, 247] on div "Tổng: 1" at bounding box center [360, 252] width 653 height 10
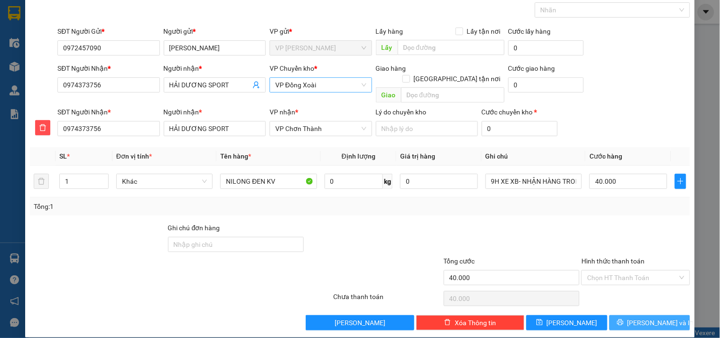
click at [636, 317] on span "Lưu và In" at bounding box center [660, 322] width 66 height 10
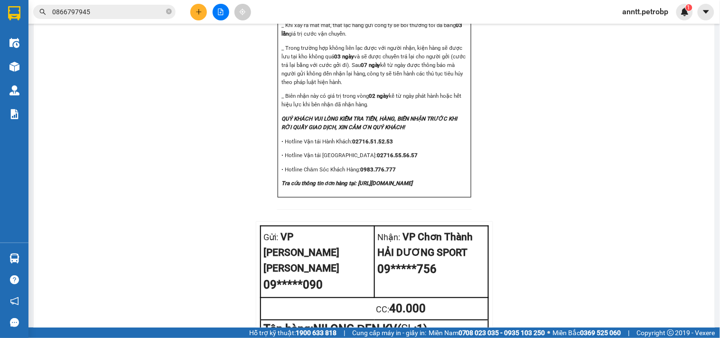
scroll to position [1144, 0]
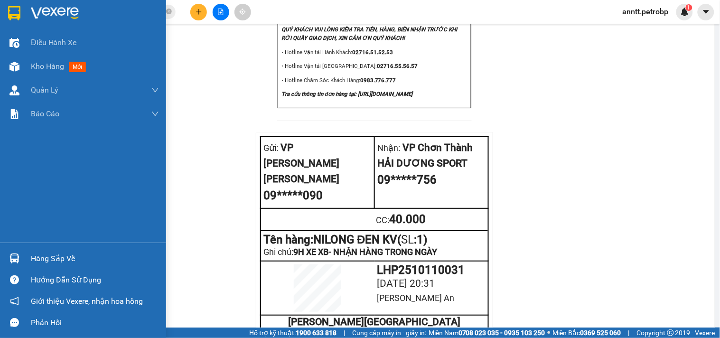
click at [7, 12] on div at bounding box center [14, 13] width 17 height 17
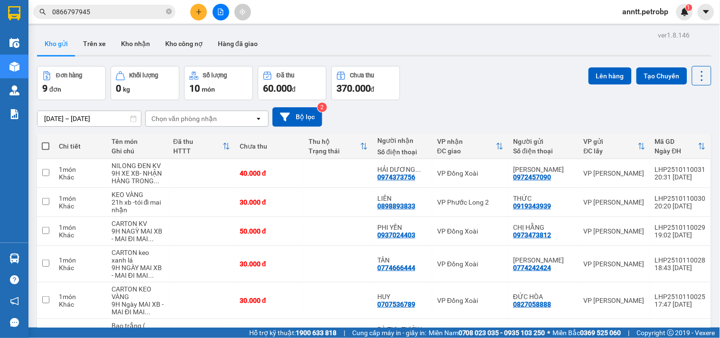
click at [43, 144] on span at bounding box center [46, 146] width 8 height 8
click at [46, 141] on input "checkbox" at bounding box center [46, 141] width 0 height 0
checkbox input "true"
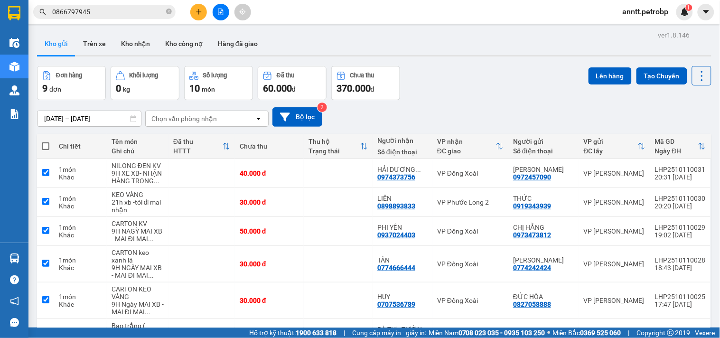
checkbox input "true"
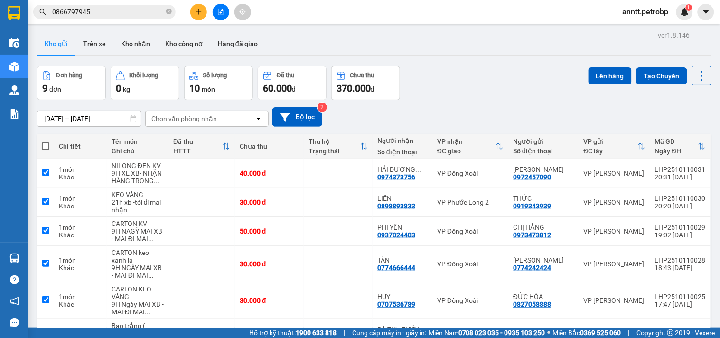
checkbox input "true"
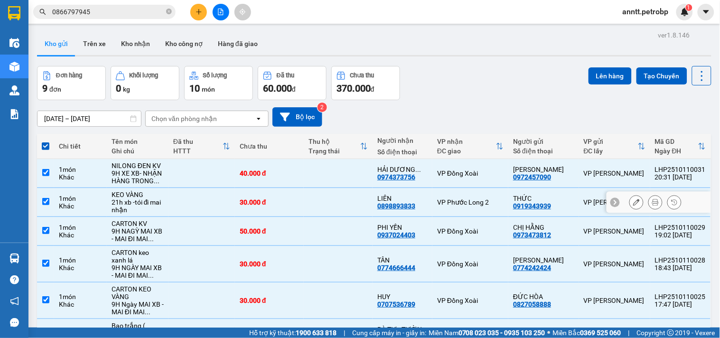
click at [45, 203] on input "checkbox" at bounding box center [45, 201] width 7 height 7
checkbox input "false"
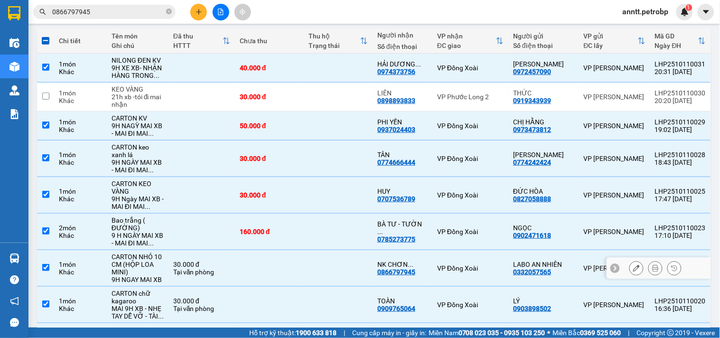
scroll to position [158, 0]
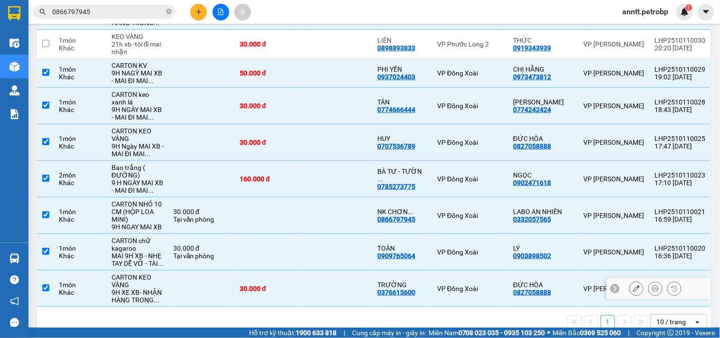
click at [46, 288] on input "checkbox" at bounding box center [45, 287] width 7 height 7
checkbox input "false"
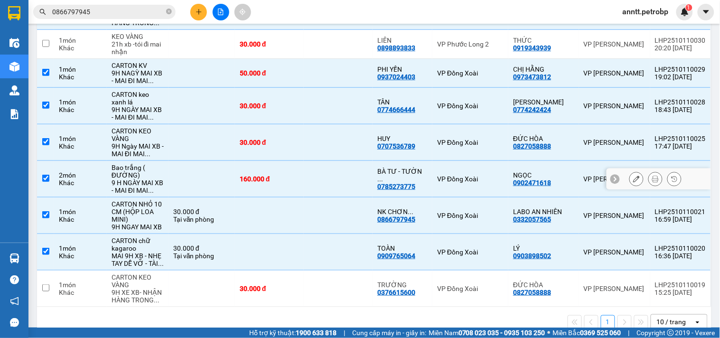
click at [45, 179] on input "checkbox" at bounding box center [45, 178] width 7 height 7
checkbox input "false"
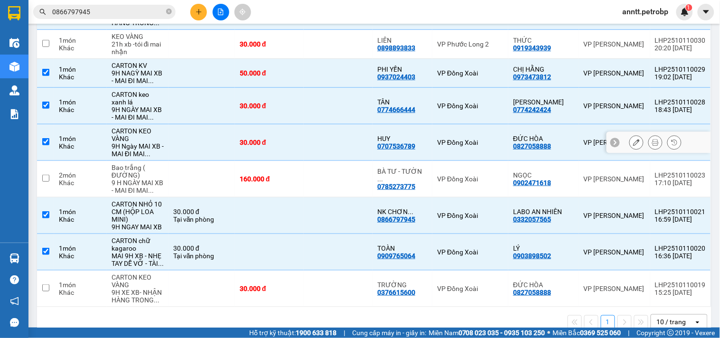
click at [48, 145] on input "checkbox" at bounding box center [45, 141] width 7 height 7
checkbox input "false"
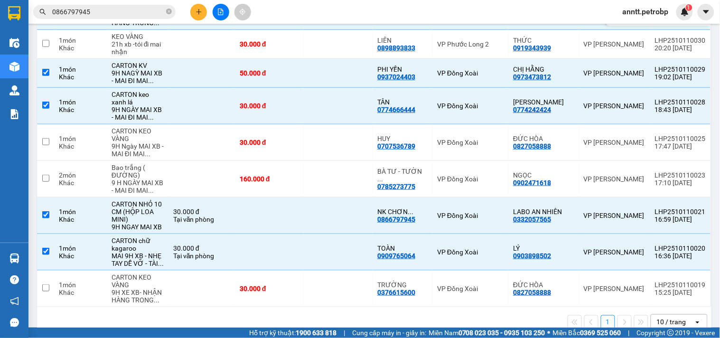
scroll to position [0, 0]
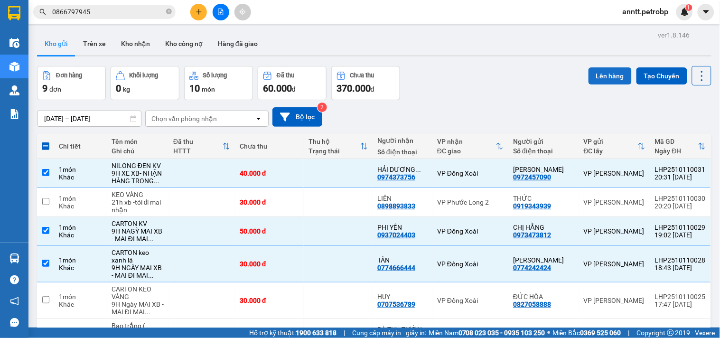
click at [604, 72] on button "Lên hàng" at bounding box center [609, 75] width 43 height 17
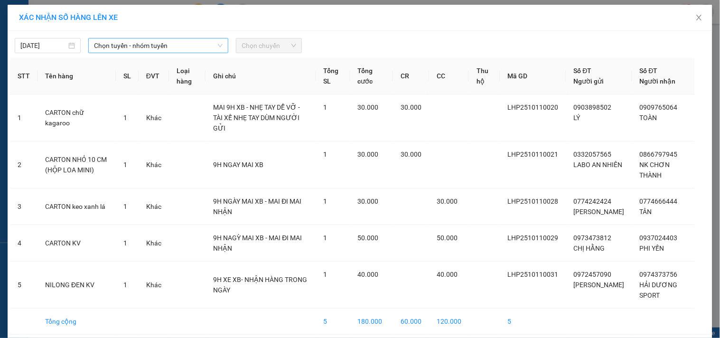
click at [196, 43] on span "Chọn tuyến - nhóm tuyến" at bounding box center [158, 45] width 129 height 14
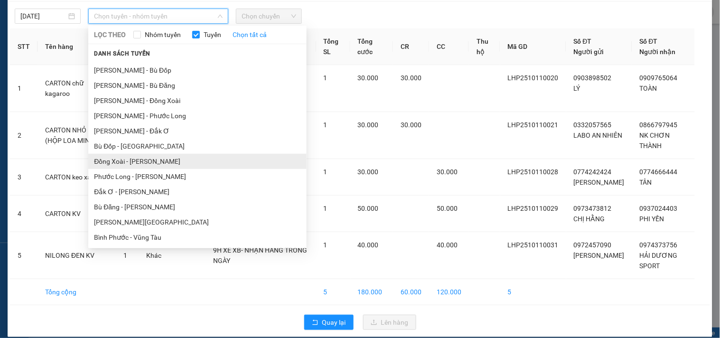
scroll to position [12, 0]
click at [174, 163] on li "[PERSON_NAME][GEOGRAPHIC_DATA]" at bounding box center [197, 160] width 218 height 15
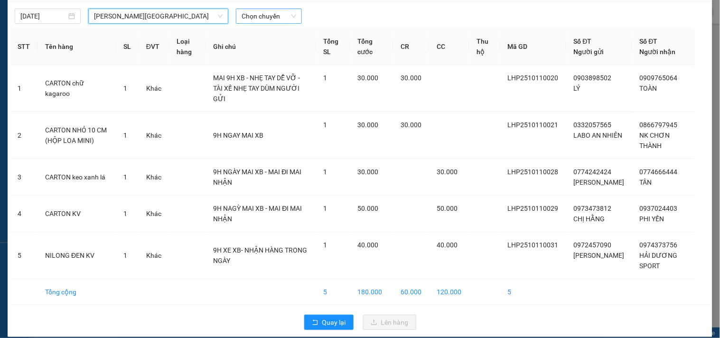
click at [264, 13] on span "Chọn chuyến" at bounding box center [269, 16] width 55 height 14
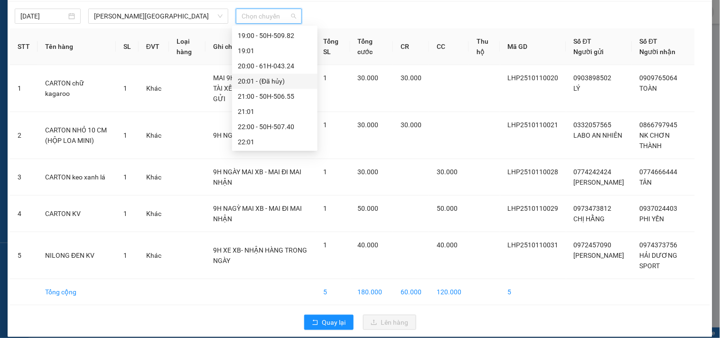
scroll to position [494, 0]
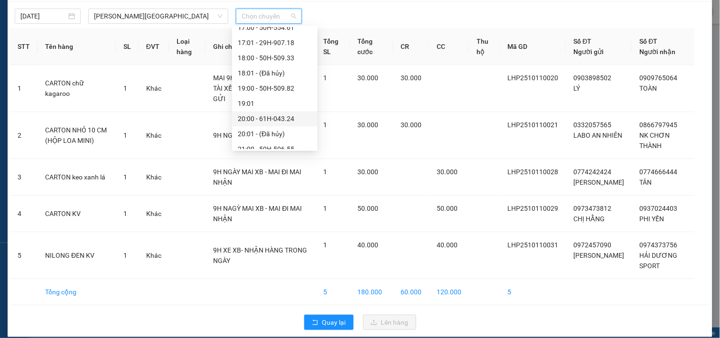
click at [271, 118] on div "20:00 - 61H-043.24" at bounding box center [275, 118] width 74 height 10
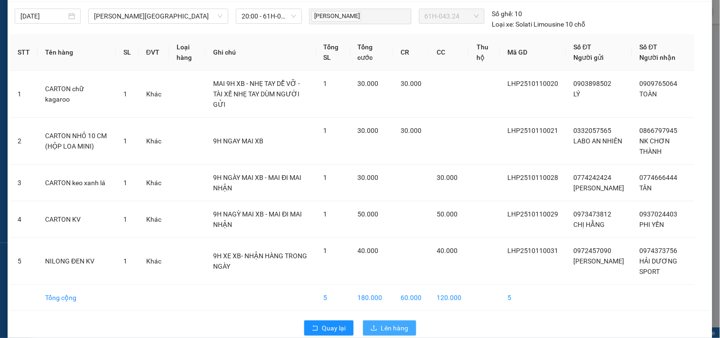
click at [397, 323] on span "Lên hàng" at bounding box center [395, 328] width 28 height 10
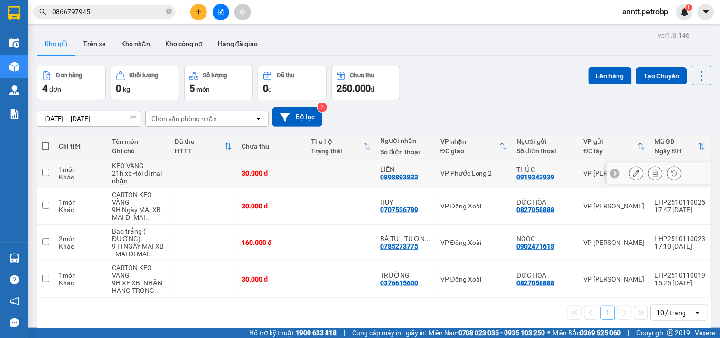
click at [45, 168] on td at bounding box center [45, 173] width 17 height 29
checkbox input "true"
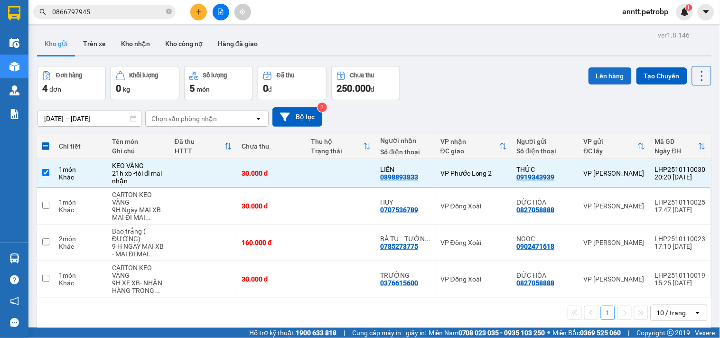
click at [604, 77] on button "Lên hàng" at bounding box center [609, 75] width 43 height 17
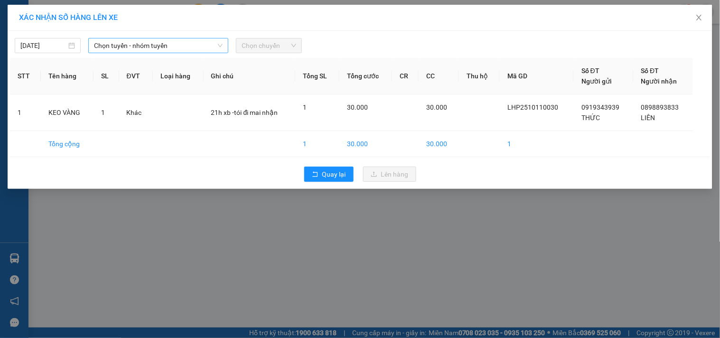
click at [163, 42] on span "Chọn tuyến - nhóm tuyến" at bounding box center [158, 45] width 129 height 14
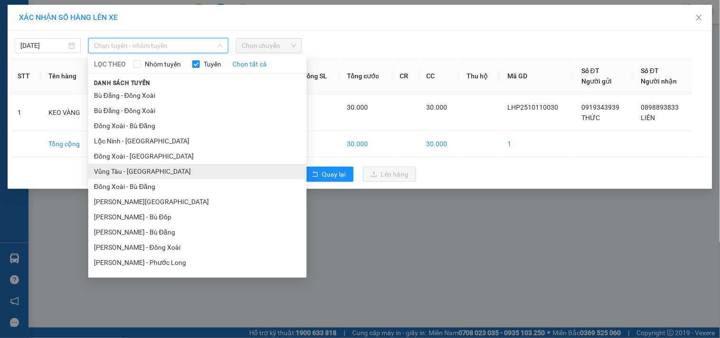
scroll to position [117, 0]
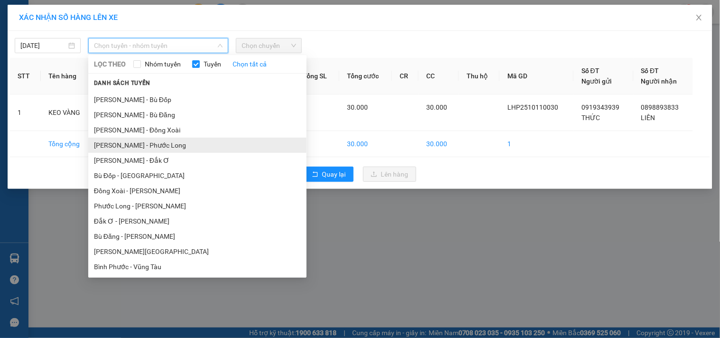
click at [180, 140] on li "Hồ Chí Minh - Phước Long" at bounding box center [197, 145] width 218 height 15
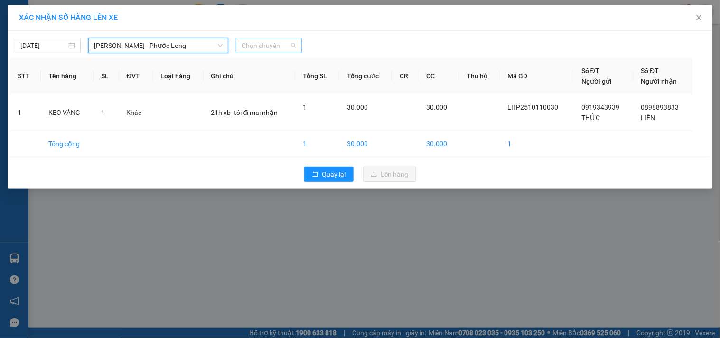
click at [269, 45] on span "Chọn chuyến" at bounding box center [269, 45] width 55 height 14
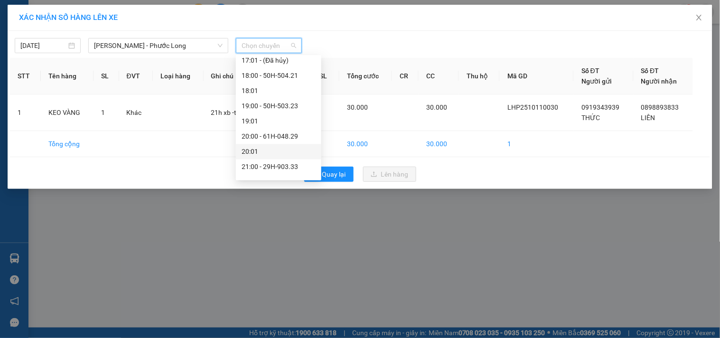
scroll to position [527, 0]
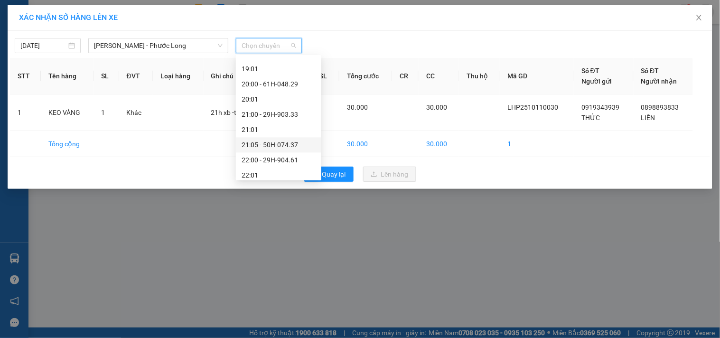
click at [276, 146] on div "21:05 - 50H-074.37" at bounding box center [279, 145] width 74 height 10
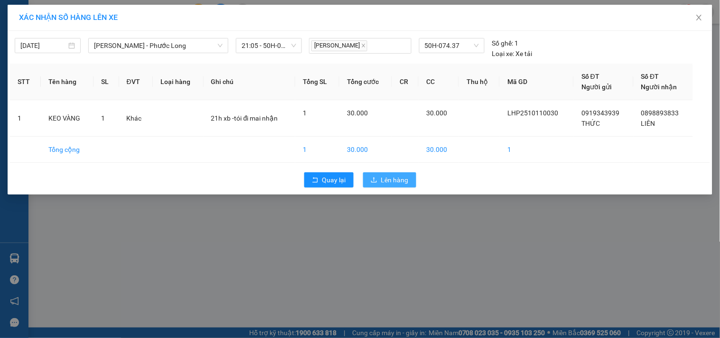
click at [384, 178] on span "Lên hàng" at bounding box center [395, 180] width 28 height 10
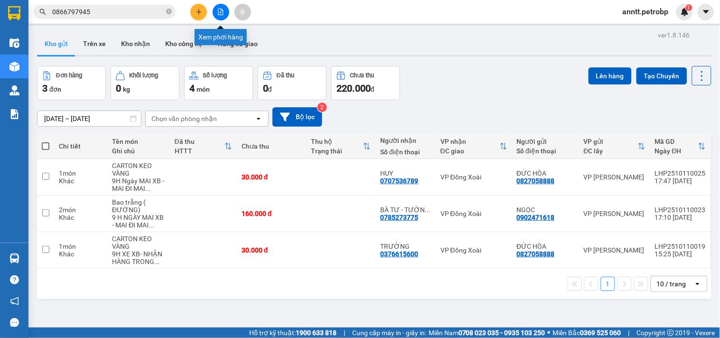
click at [217, 9] on icon "file-add" at bounding box center [220, 12] width 7 height 7
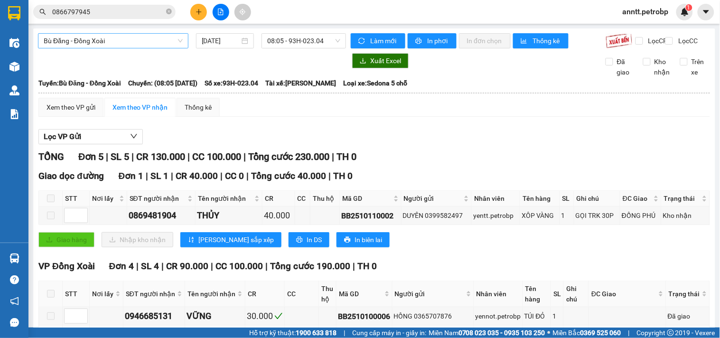
click at [159, 40] on span "Bù Đăng - Đồng Xoài" at bounding box center [113, 41] width 139 height 14
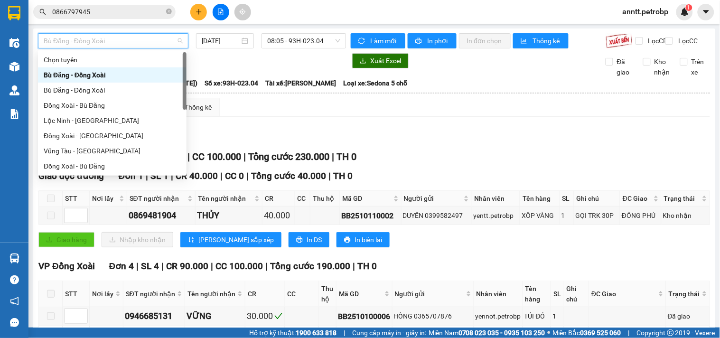
scroll to position [105, 0]
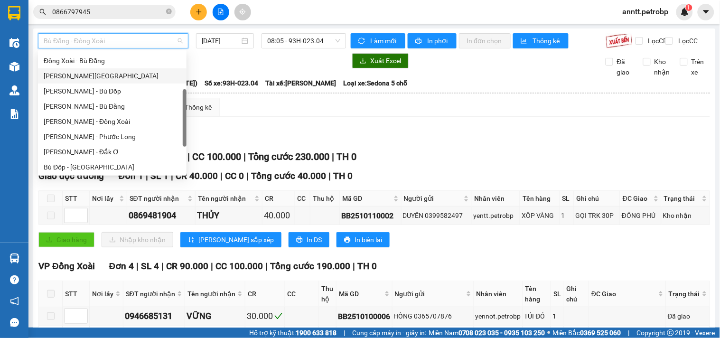
click at [121, 71] on div "[PERSON_NAME][GEOGRAPHIC_DATA]" at bounding box center [112, 76] width 137 height 10
type input "[DATE]"
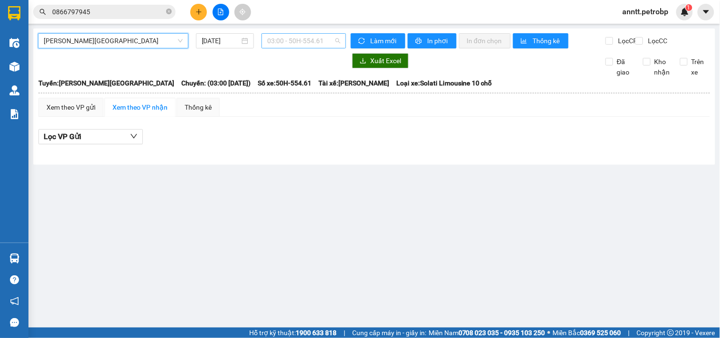
click at [327, 38] on span "03:00 - 50H-554.61" at bounding box center [303, 41] width 73 height 14
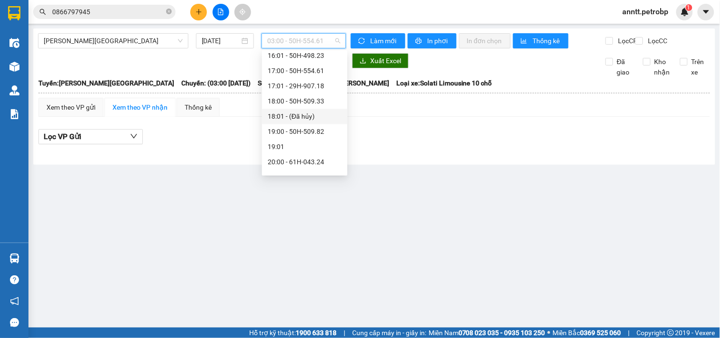
scroll to position [547, 0]
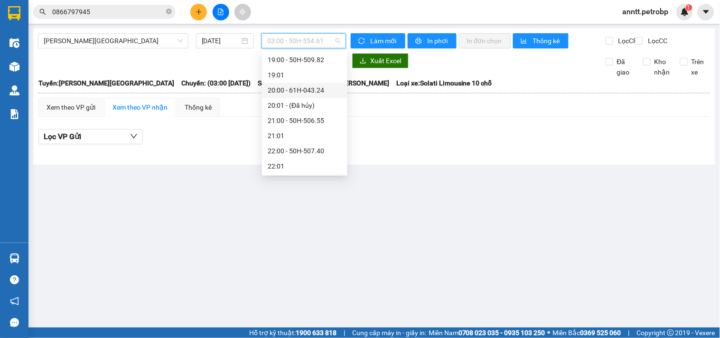
click at [302, 93] on div "20:00 - 61H-043.24" at bounding box center [305, 90] width 74 height 10
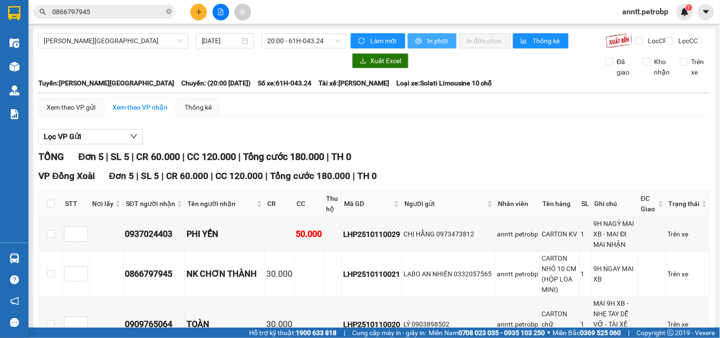
click at [420, 34] on button "In phơi" at bounding box center [432, 40] width 49 height 15
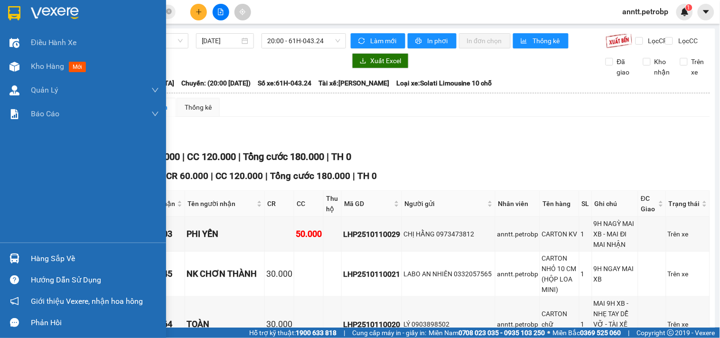
click at [13, 252] on div at bounding box center [14, 258] width 17 height 17
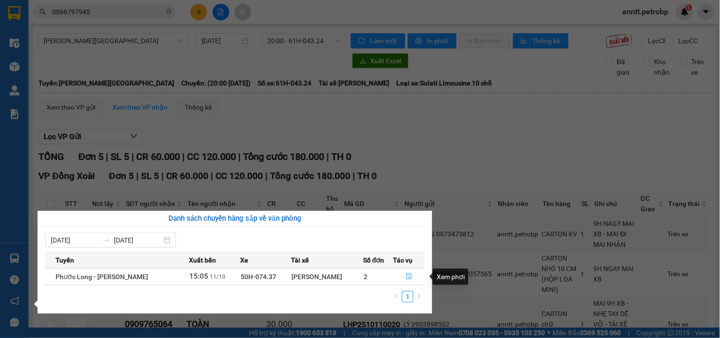
click at [406, 273] on icon "file-done" at bounding box center [409, 276] width 6 height 7
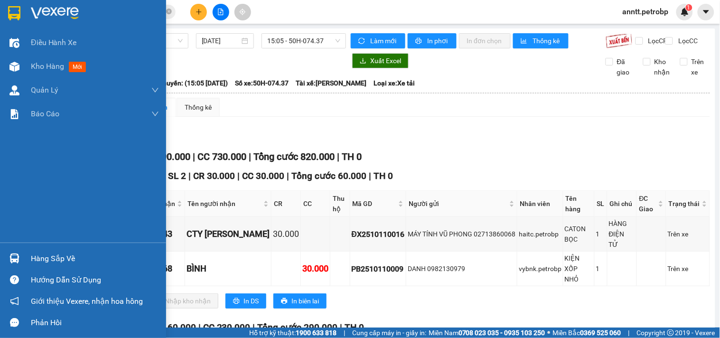
click at [8, 5] on div at bounding box center [14, 13] width 17 height 17
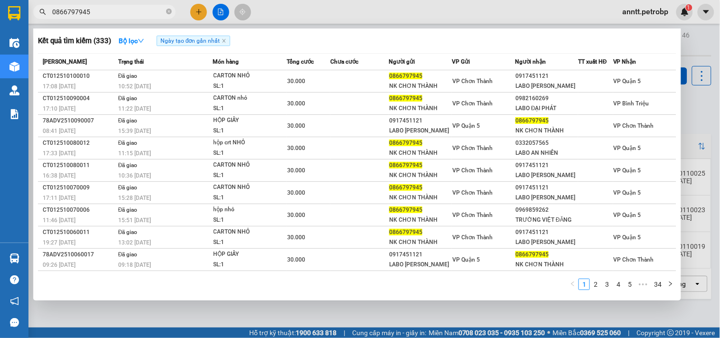
click at [173, 13] on span "0866797945" at bounding box center [104, 12] width 142 height 14
click at [168, 12] on icon "close-circle" at bounding box center [169, 12] width 6 height 6
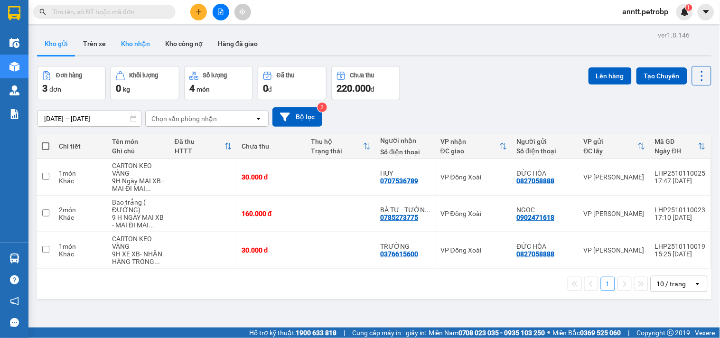
click at [135, 44] on button "Kho nhận" at bounding box center [135, 43] width 44 height 23
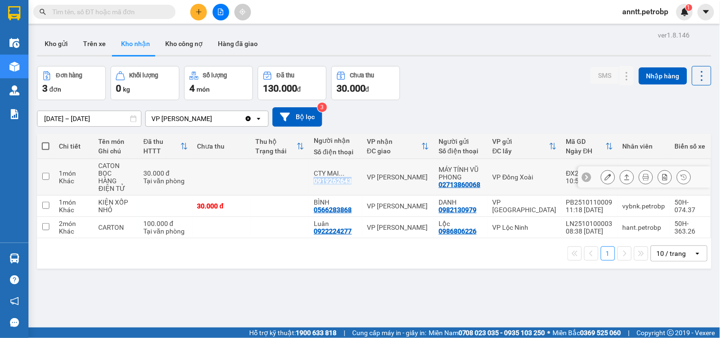
drag, startPoint x: 312, startPoint y: 178, endPoint x: 348, endPoint y: 184, distance: 37.0
click at [348, 184] on div "0919262643" at bounding box center [333, 181] width 38 height 8
copy div "0919262643"
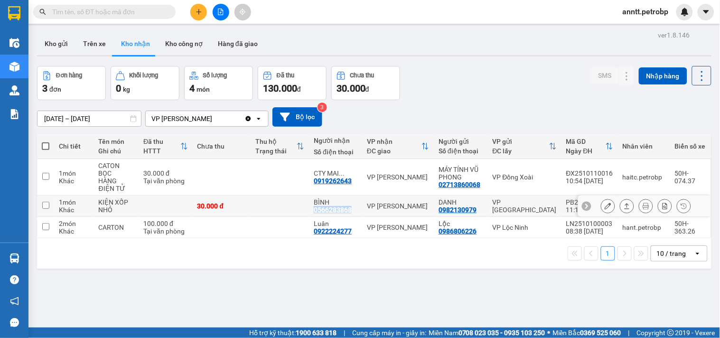
drag, startPoint x: 308, startPoint y: 208, endPoint x: 350, endPoint y: 211, distance: 41.4
click at [350, 211] on td "BÌNH 0566283868" at bounding box center [335, 206] width 53 height 21
checkbox input "true"
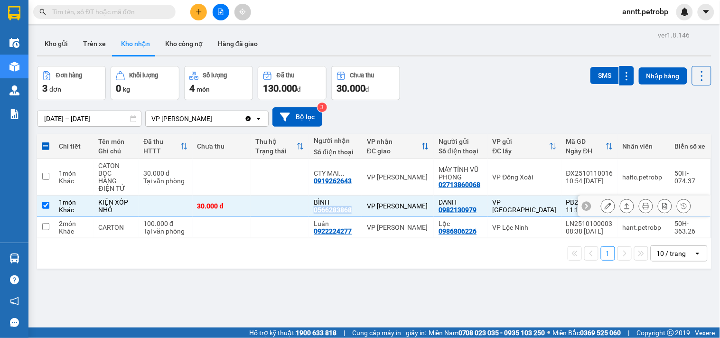
copy div "0566283868"
click at [601, 73] on button "SMS" at bounding box center [604, 75] width 28 height 17
